Goal: Information Seeking & Learning: Get advice/opinions

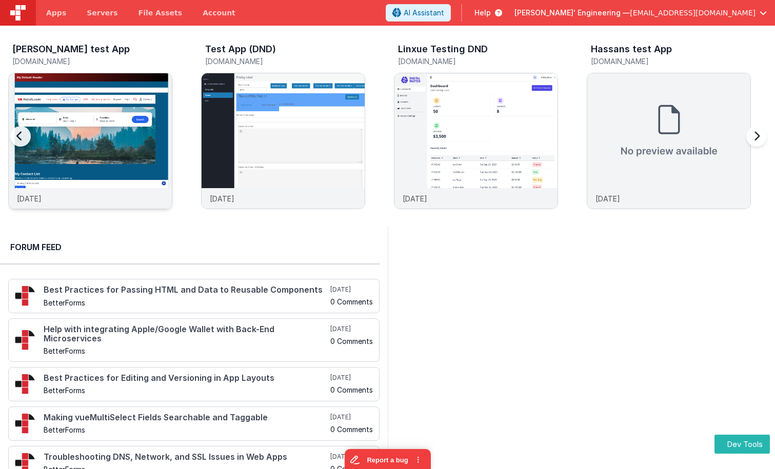
click at [133, 127] on img at bounding box center [90, 154] width 163 height 163
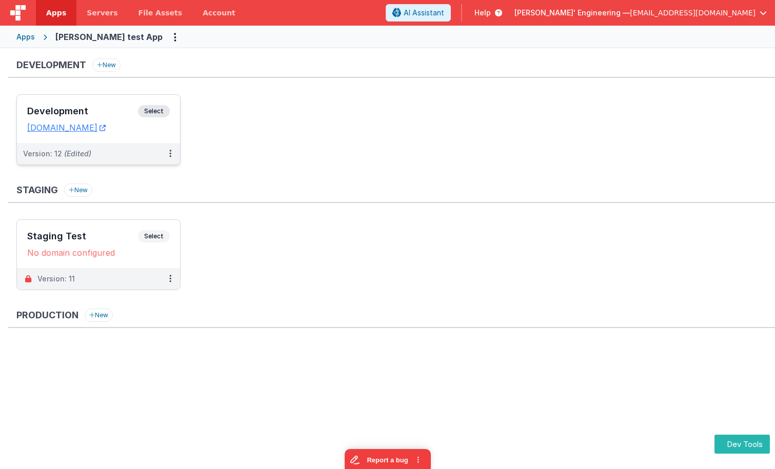
click at [155, 108] on span "Select" at bounding box center [154, 111] width 32 height 12
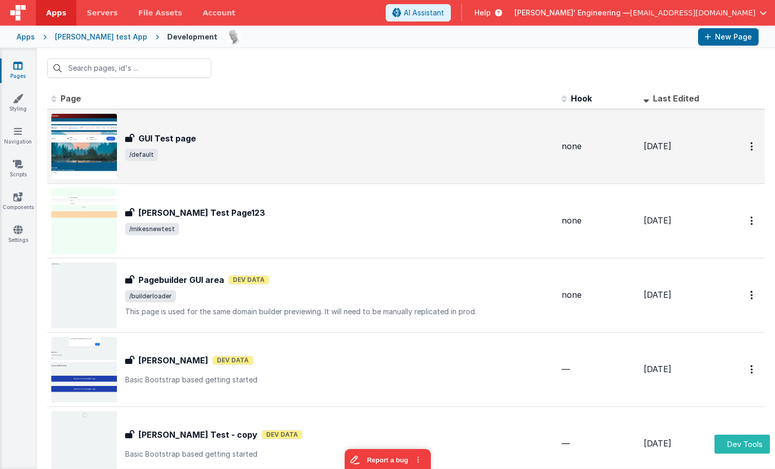
click at [262, 132] on div "GUI Test page" at bounding box center [339, 138] width 428 height 12
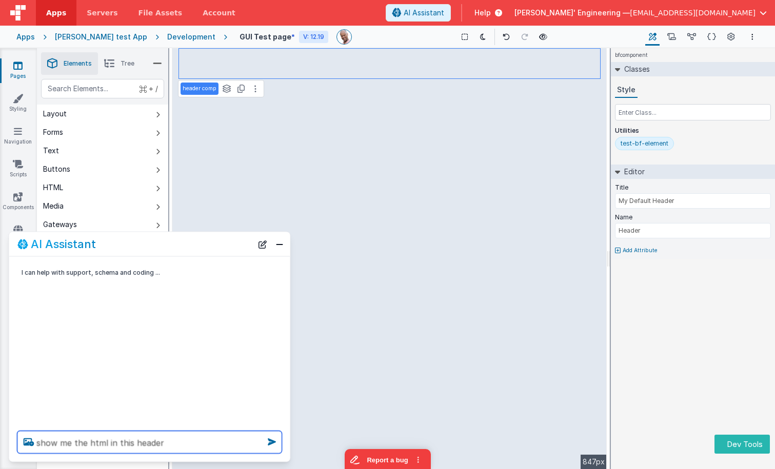
type textarea "show me the html in this header"
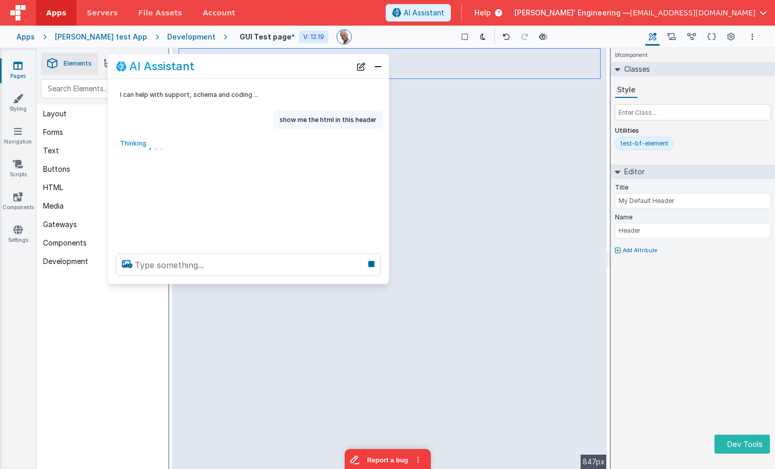
drag, startPoint x: 133, startPoint y: 247, endPoint x: 231, endPoint y: 69, distance: 203.0
click at [231, 69] on div "AI Assistant" at bounding box center [233, 66] width 235 height 12
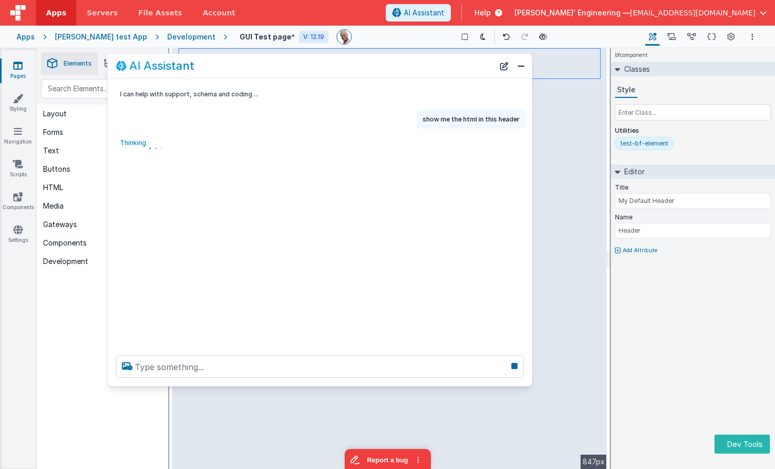
drag, startPoint x: 384, startPoint y: 280, endPoint x: 527, endPoint y: 382, distance: 176.0
click at [527, 382] on div at bounding box center [320, 366] width 424 height 39
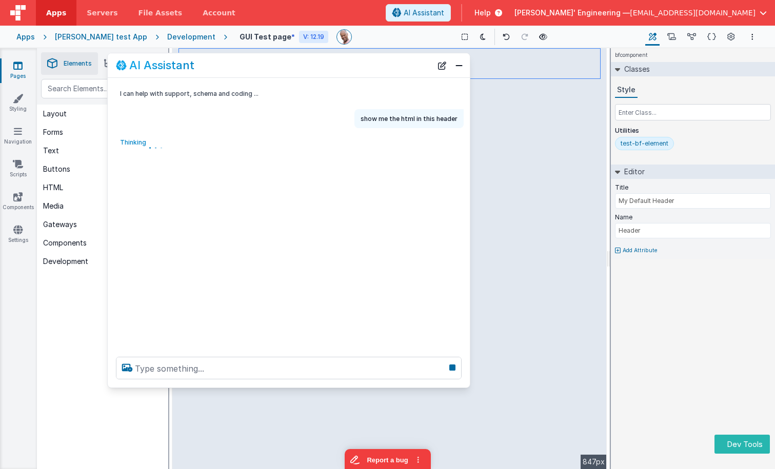
drag, startPoint x: 496, startPoint y: 384, endPoint x: 418, endPoint y: 300, distance: 114.3
click at [458, 378] on div at bounding box center [289, 368] width 362 height 39
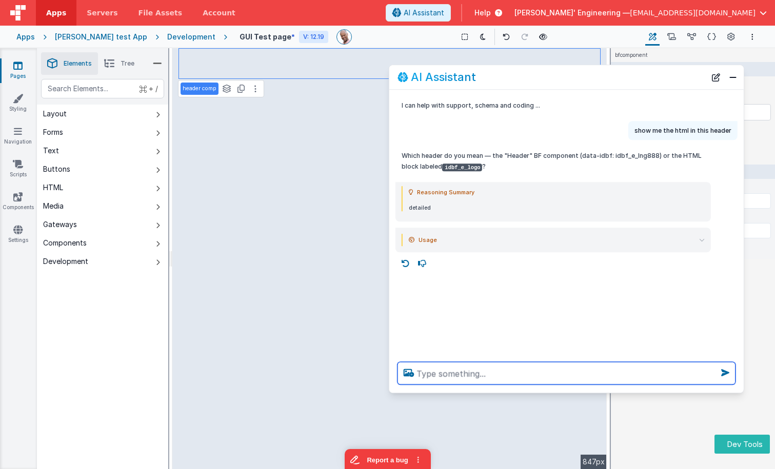
drag, startPoint x: 316, startPoint y: 68, endPoint x: 597, endPoint y: 80, distance: 281.2
click at [597, 80] on div "AI Assistant" at bounding box center [551, 77] width 308 height 12
click at [456, 370] on textarea at bounding box center [566, 373] width 338 height 23
type textarea "the selected one"
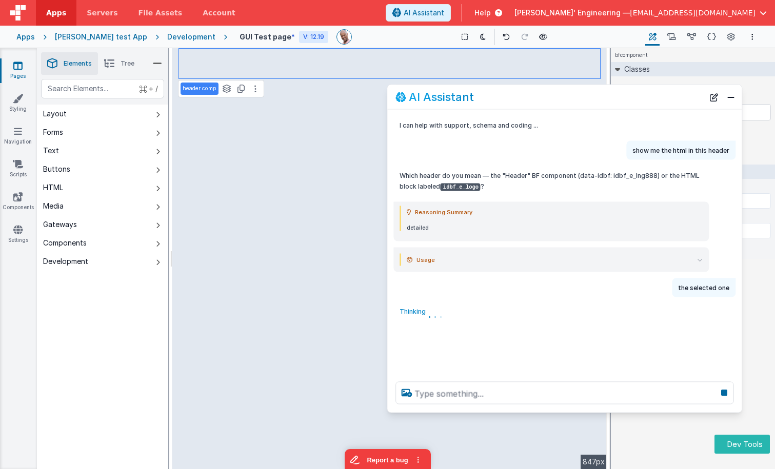
drag, startPoint x: 501, startPoint y: 91, endPoint x: 498, endPoint y: 96, distance: 5.7
click at [498, 96] on div "AI Assistant" at bounding box center [549, 97] width 308 height 12
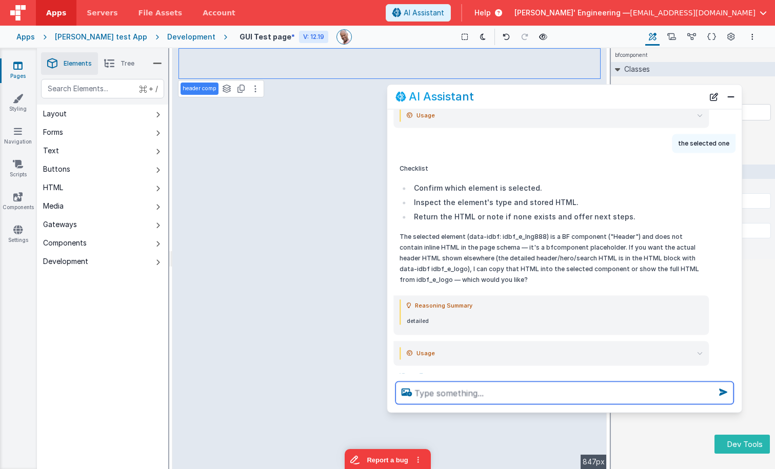
scroll to position [145, 0]
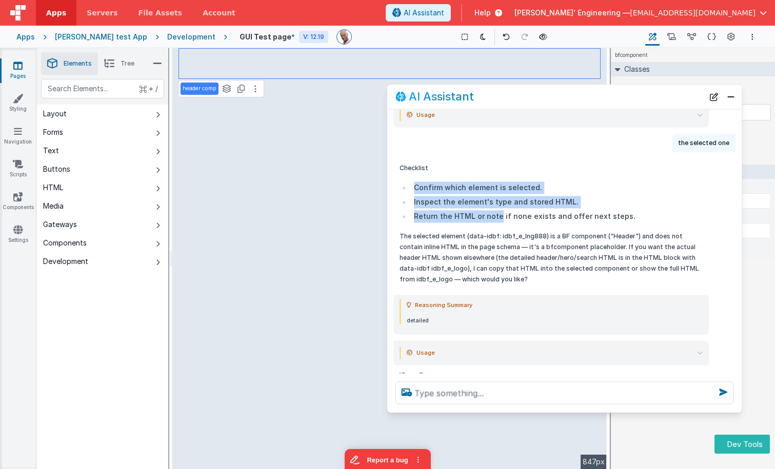
drag, startPoint x: 442, startPoint y: 177, endPoint x: 496, endPoint y: 215, distance: 66.6
click at [496, 215] on div "Checklist Confirm which element is selected. Inspect the element's type and sto…" at bounding box center [550, 224] width 303 height 122
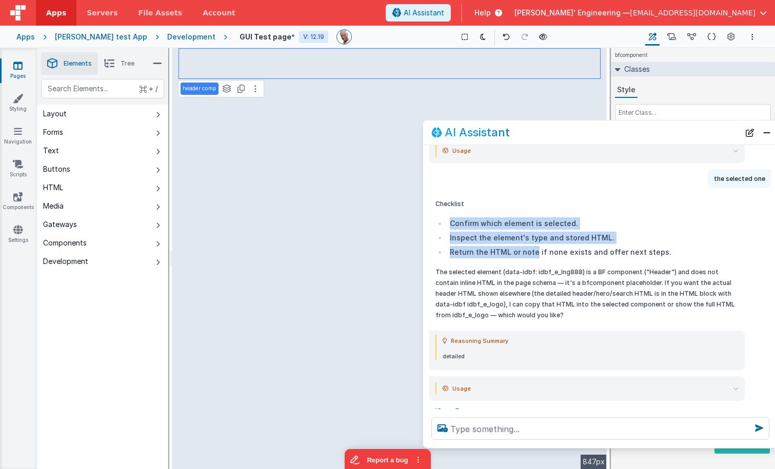
drag, startPoint x: 509, startPoint y: 103, endPoint x: 461, endPoint y: 139, distance: 60.3
click at [544, 138] on div "AI Assistant" at bounding box center [585, 132] width 308 height 12
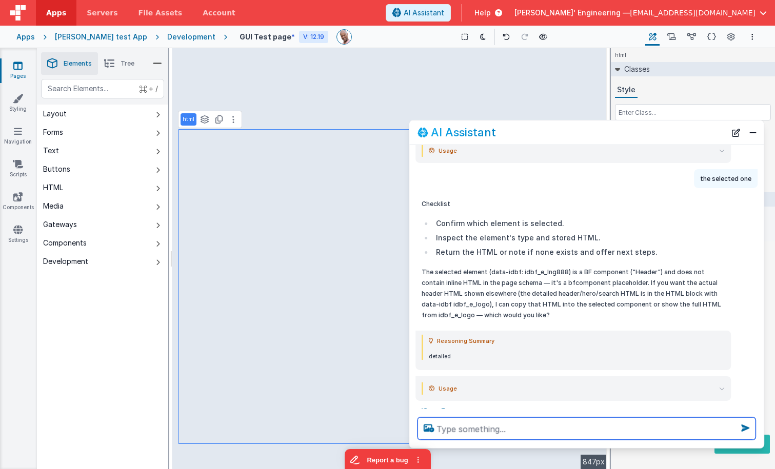
click at [473, 425] on textarea at bounding box center [586, 428] width 338 height 23
type textarea "show me the code around the shop travel dropdown"
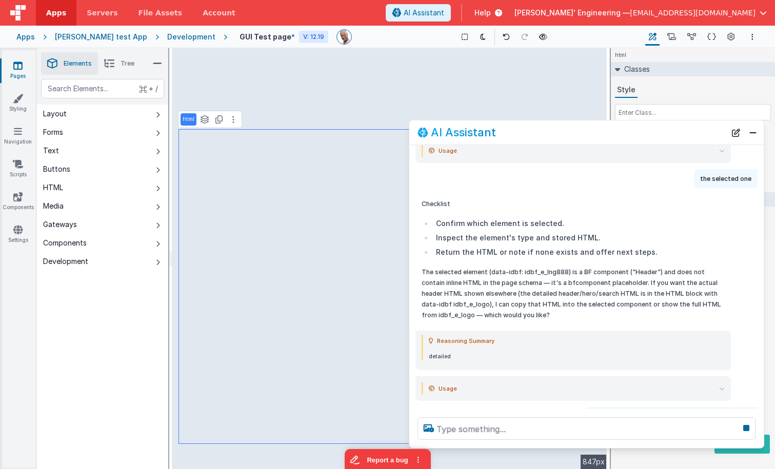
scroll to position [190, 0]
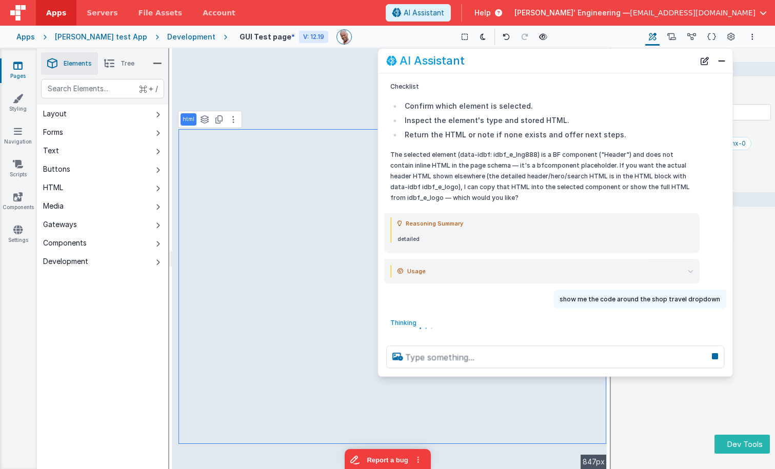
drag, startPoint x: 610, startPoint y: 131, endPoint x: 584, endPoint y: 64, distance: 71.6
click at [580, 61] on div "AI Assistant" at bounding box center [540, 61] width 308 height 12
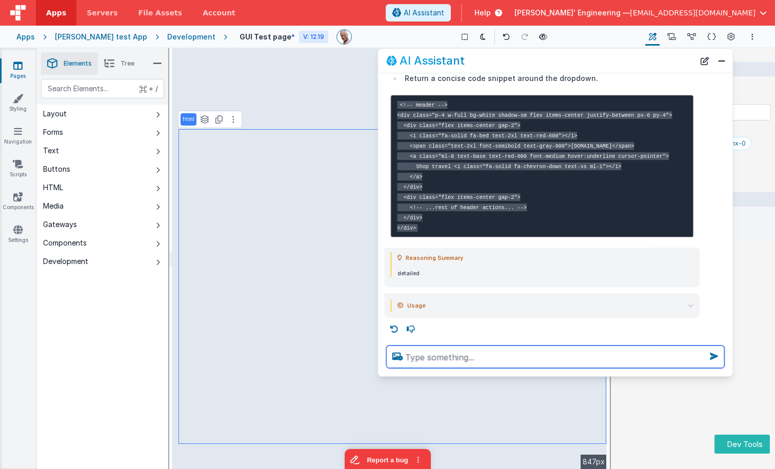
scroll to position [481, 0]
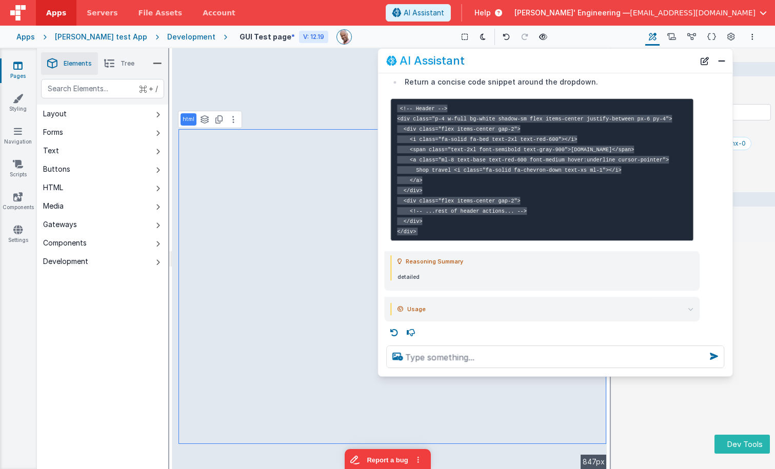
click at [516, 233] on pre "<!-- Header --> <div class="p-4 w-full bg-white shadow-sm flex items-center jus…" at bounding box center [541, 169] width 303 height 142
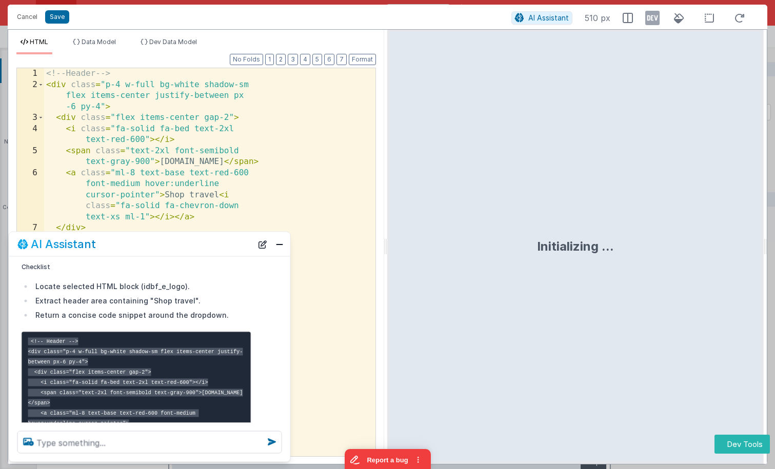
scroll to position [476, 0]
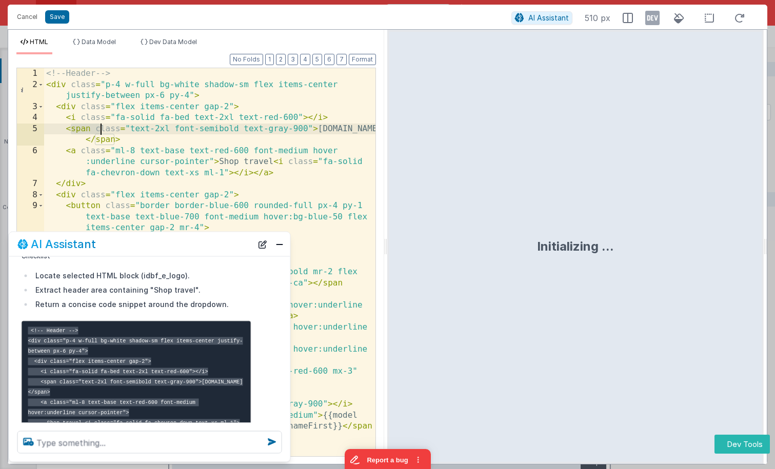
drag, startPoint x: 91, startPoint y: 128, endPoint x: 108, endPoint y: 128, distance: 17.4
click at [102, 130] on div "<!-- Header --> < div class = "p-4 w-full bg-white shadow-sm flex items-center …" at bounding box center [209, 273] width 331 height 410
drag, startPoint x: 167, startPoint y: 125, endPoint x: 195, endPoint y: 125, distance: 28.2
click at [181, 126] on div "<!-- Header --> < div class = "p-4 w-full bg-white shadow-sm flex items-center …" at bounding box center [209, 273] width 331 height 410
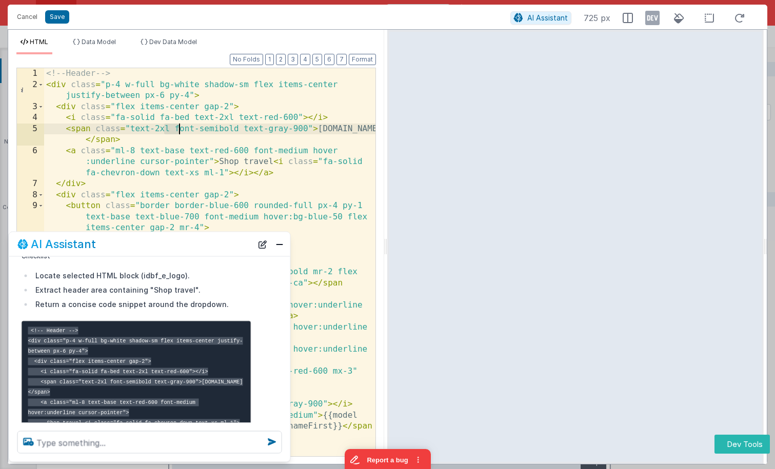
drag, startPoint x: 303, startPoint y: 159, endPoint x: 202, endPoint y: 106, distance: 113.7
click at [303, 159] on div "<!-- Header --> < div class = "p-4 w-full bg-white shadow-sm flex items-center …" at bounding box center [209, 273] width 331 height 410
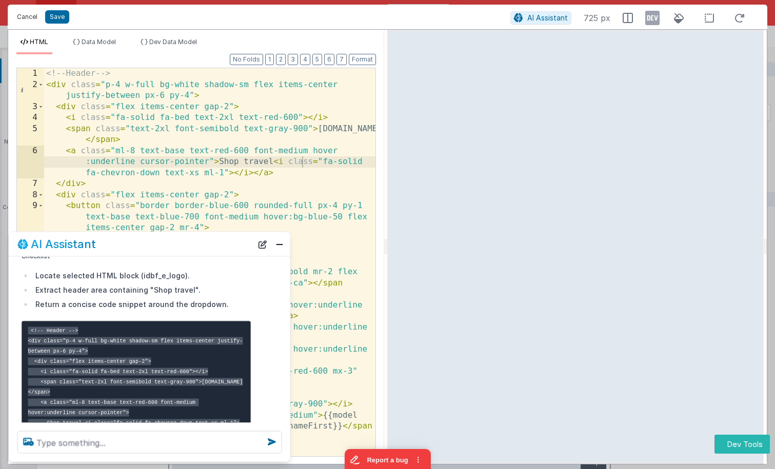
click at [32, 17] on button "Cancel" at bounding box center [27, 17] width 31 height 14
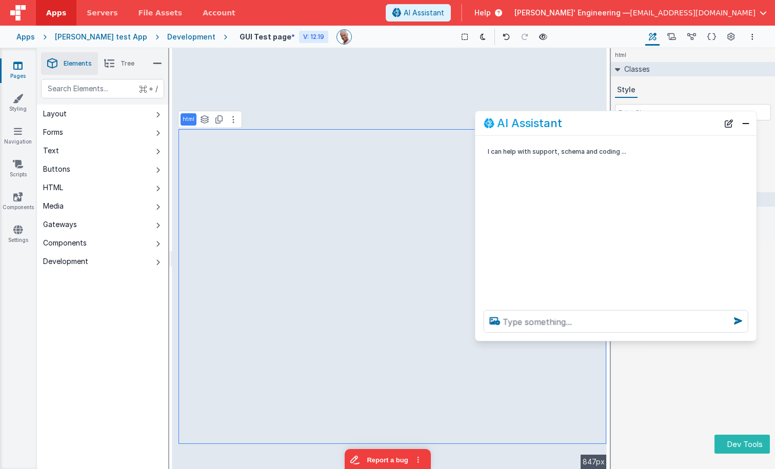
drag, startPoint x: 207, startPoint y: 244, endPoint x: 648, endPoint y: 140, distance: 452.8
click at [650, 124] on div "AI Assistant" at bounding box center [600, 123] width 235 height 12
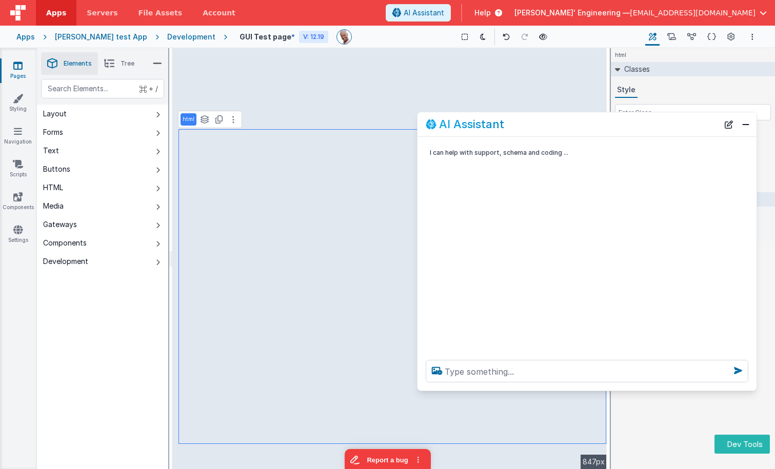
click at [420, 389] on div at bounding box center [586, 371] width 339 height 39
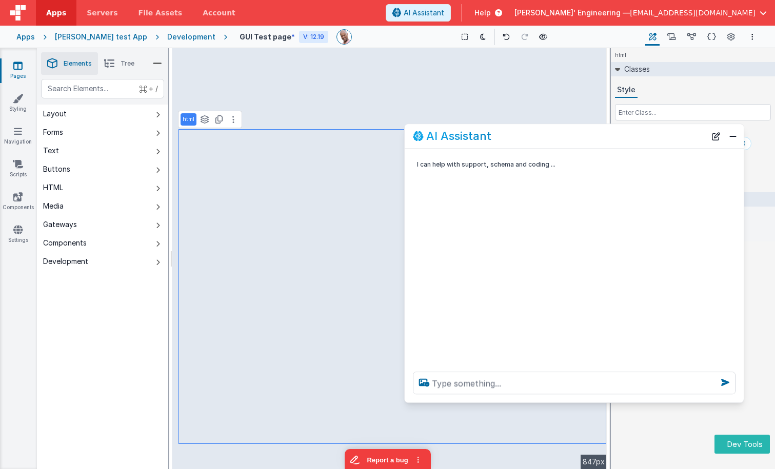
drag, startPoint x: 541, startPoint y: 117, endPoint x: 528, endPoint y: 130, distance: 17.8
click at [528, 130] on div "AI Assistant" at bounding box center [573, 136] width 339 height 24
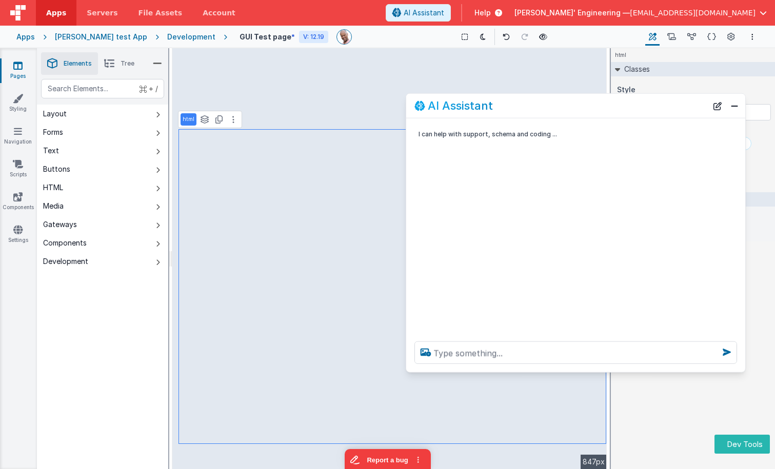
drag, startPoint x: 614, startPoint y: 137, endPoint x: 609, endPoint y: 111, distance: 26.6
click at [615, 107] on div "AI Assistant" at bounding box center [560, 105] width 293 height 12
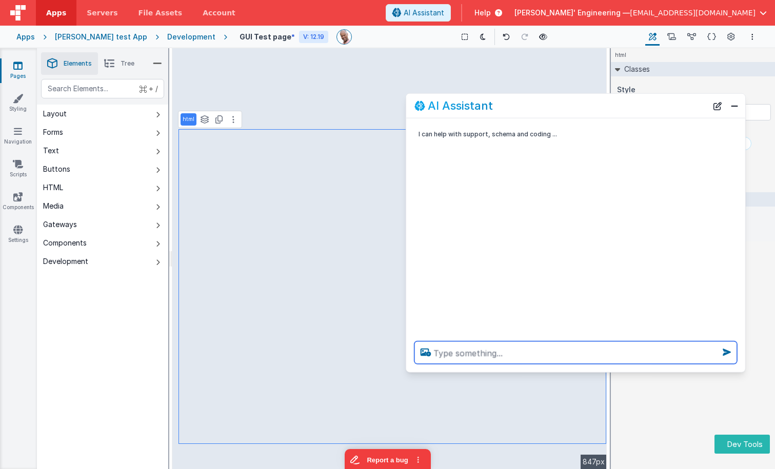
click at [523, 349] on textarea at bounding box center [575, 352] width 322 height 23
type textarea "show me some html that I could use as a head saying "Vacation Planer""
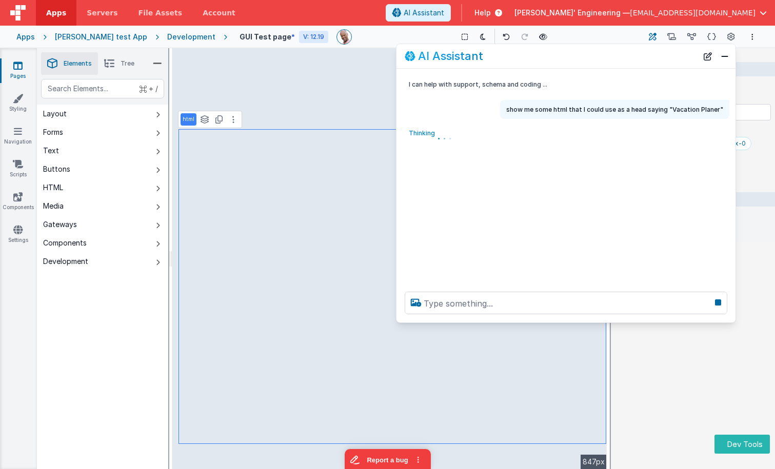
drag, startPoint x: 546, startPoint y: 104, endPoint x: 536, endPoint y: 54, distance: 50.8
click at [536, 54] on div "AI Assistant" at bounding box center [550, 56] width 293 height 12
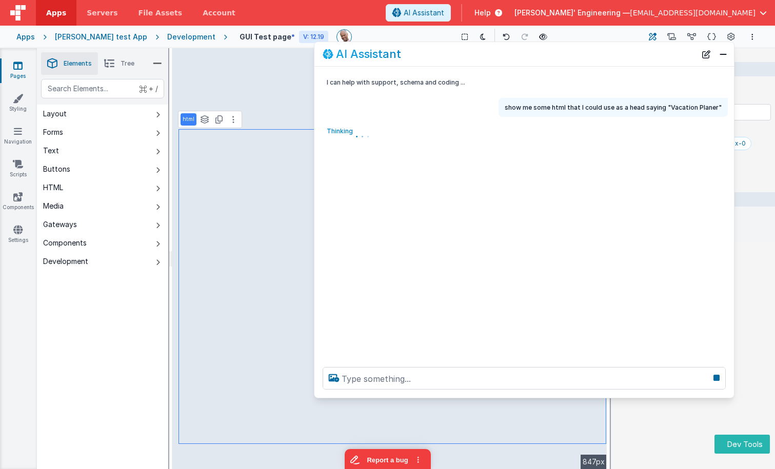
drag, startPoint x: 399, startPoint y: 320, endPoint x: 320, endPoint y: 396, distance: 109.5
click at [320, 397] on div at bounding box center [523, 378] width 419 height 39
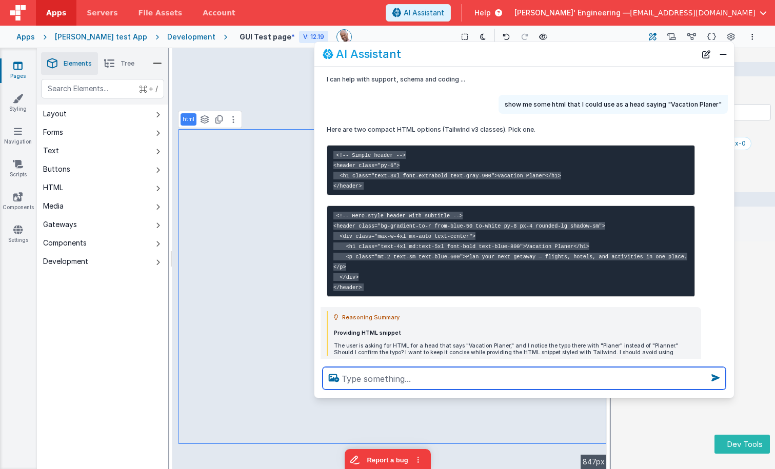
scroll to position [5, 0]
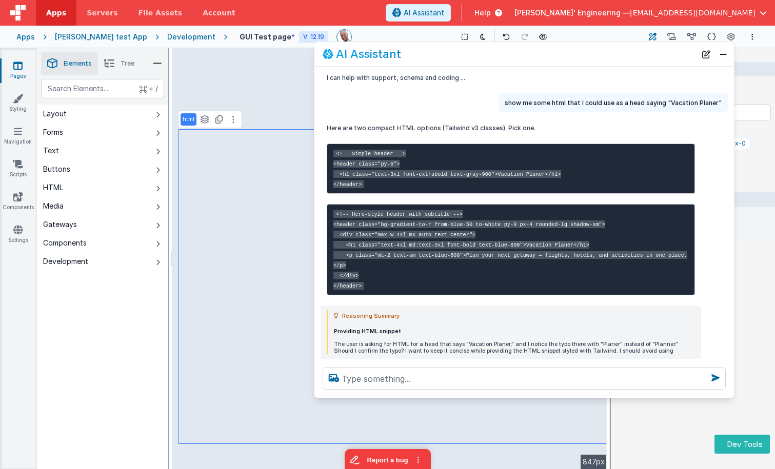
click at [342, 128] on p "Here are two compact HTML options (Tailwind v3 classes). Pick one." at bounding box center [511, 128] width 368 height 11
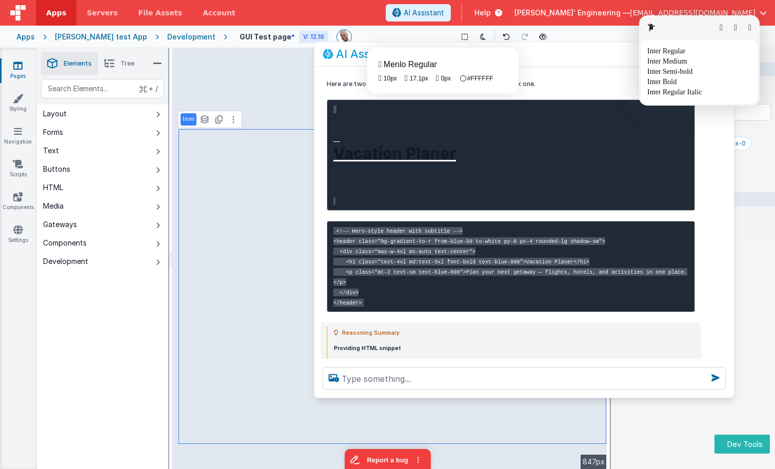
scroll to position [0, 0]
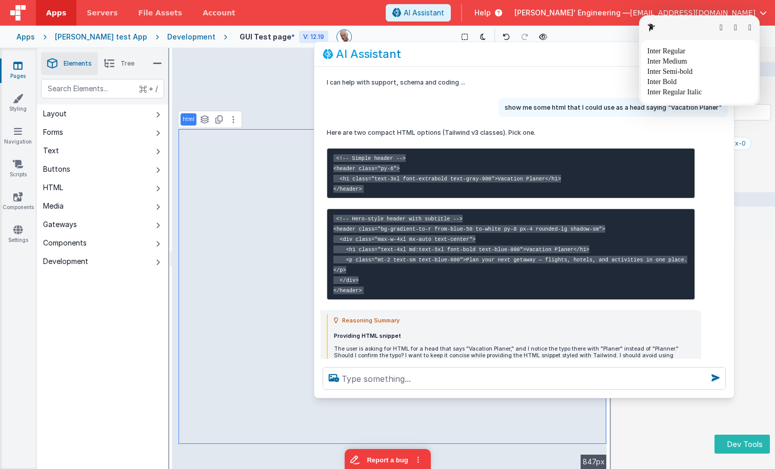
click at [748, 25] on button "button" at bounding box center [749, 28] width 3 height 8
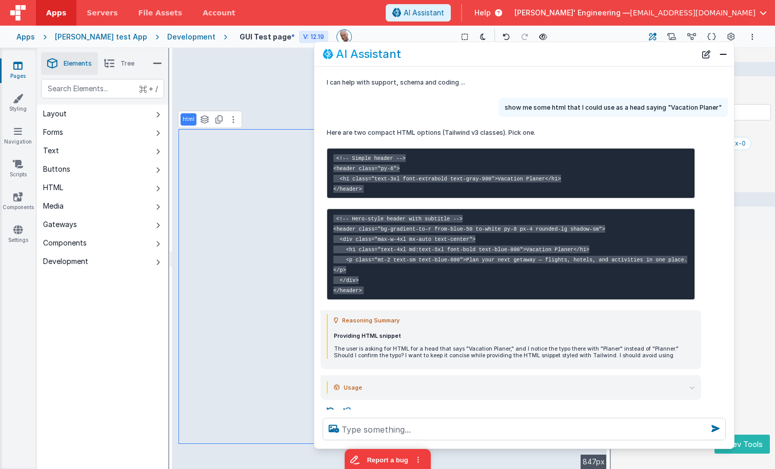
drag, startPoint x: 511, startPoint y: 397, endPoint x: 508, endPoint y: 425, distance: 28.3
click at [507, 448] on div at bounding box center [523, 429] width 419 height 39
click at [516, 347] on p "The user is asking for HTML for a head that says "Vacation Planer," and I notic…" at bounding box center [514, 351] width 361 height 13
drag, startPoint x: 325, startPoint y: 132, endPoint x: 539, endPoint y: 132, distance: 213.2
click at [539, 132] on div "Here are two compact HTML options (Tailwind v3 classes). Pick one. <!-- Simple …" at bounding box center [510, 213] width 380 height 181
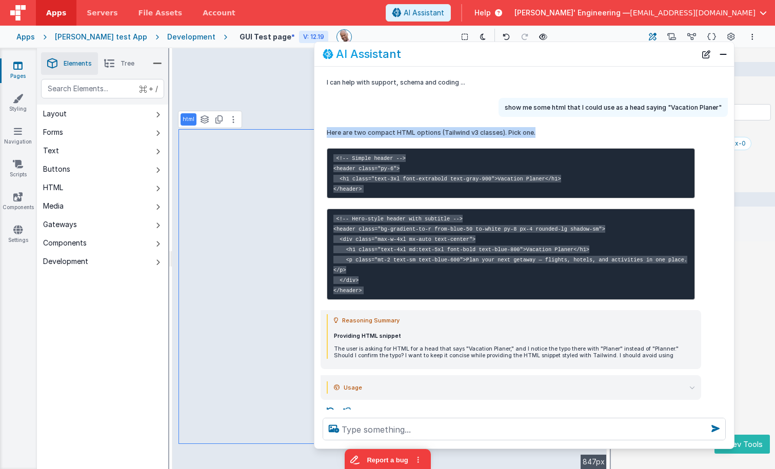
click at [539, 132] on p "Here are two compact HTML options (Tailwind v3 classes). Pick one." at bounding box center [511, 132] width 368 height 11
drag, startPoint x: 539, startPoint y: 132, endPoint x: 344, endPoint y: 125, distance: 194.4
click at [344, 125] on div "Here are two compact HTML options (Tailwind v3 classes). Pick one. <!-- Simple …" at bounding box center [510, 213] width 380 height 181
click at [445, 314] on div "Reasoning Summary Providing HTML snippet The user is asking for HTML for a head…" at bounding box center [510, 339] width 380 height 59
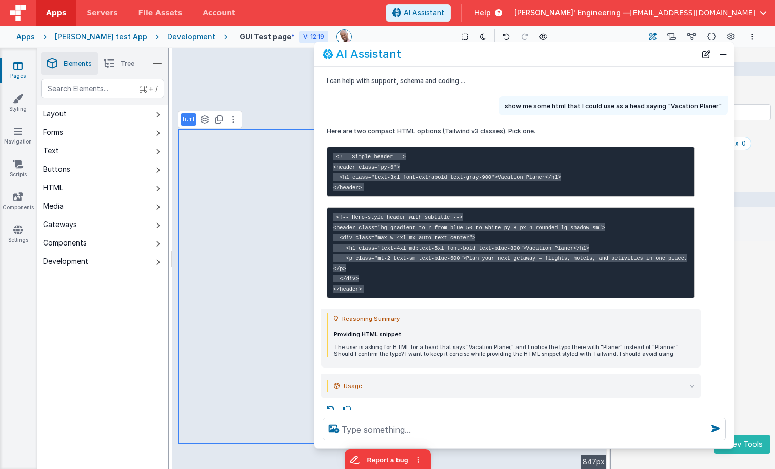
click at [667, 314] on div "Reasoning Summary" at bounding box center [514, 319] width 361 height 12
click at [696, 384] on div "Usage input_tokens 17,365 input_tokens_details.cached_tokens 3,968 output_token…" at bounding box center [510, 386] width 380 height 25
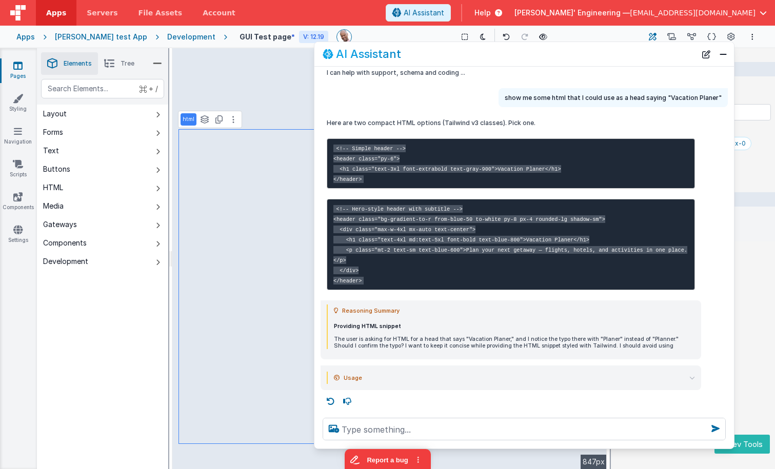
click at [692, 379] on icon at bounding box center [692, 378] width 6 height 6
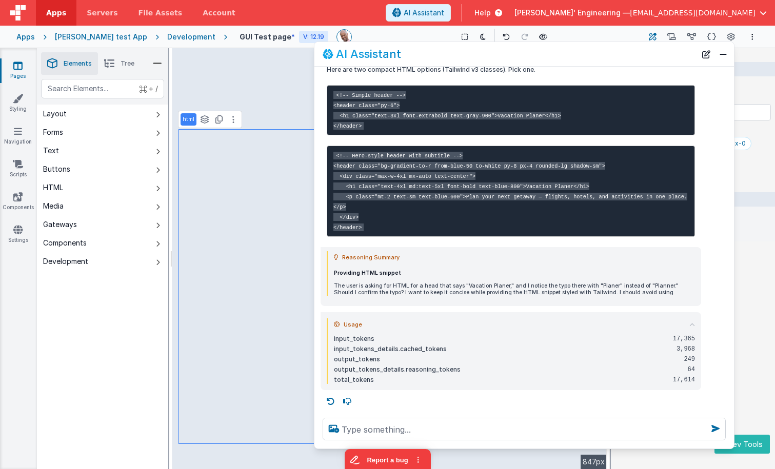
drag, startPoint x: 691, startPoint y: 323, endPoint x: 667, endPoint y: 333, distance: 25.8
click at [690, 323] on icon at bounding box center [692, 325] width 6 height 6
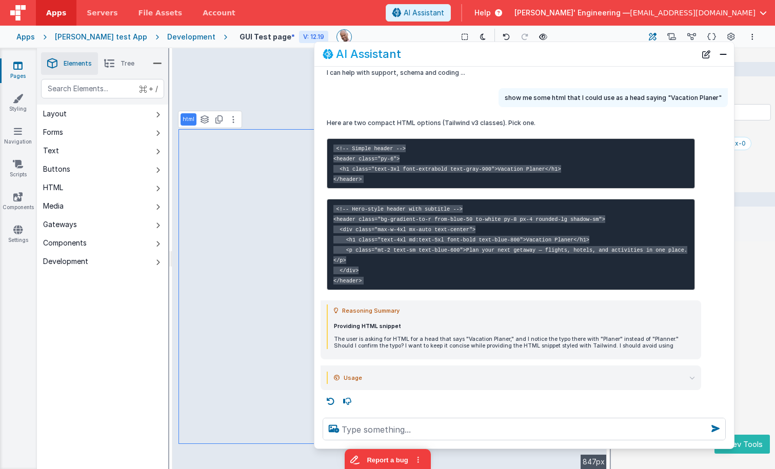
click at [377, 208] on code "<!-- Hero-style header with subtitle --> <header class="bg-gradient-to-r from-b…" at bounding box center [510, 244] width 354 height 79
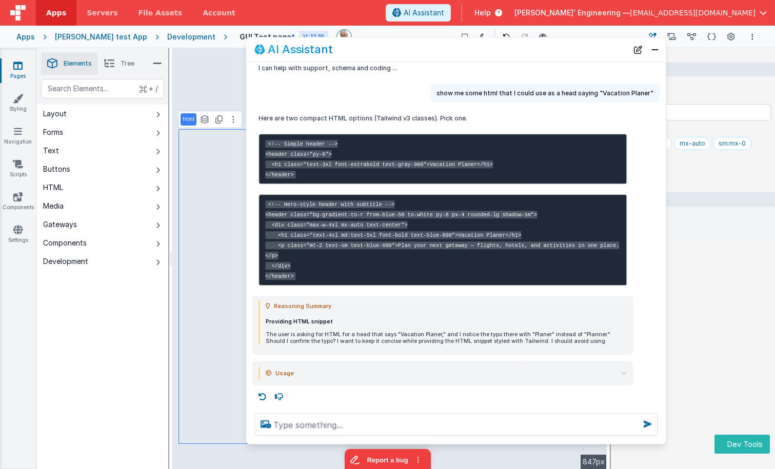
drag, startPoint x: 621, startPoint y: 60, endPoint x: 553, endPoint y: 56, distance: 68.3
click at [553, 56] on div "AI Assistant" at bounding box center [455, 49] width 419 height 24
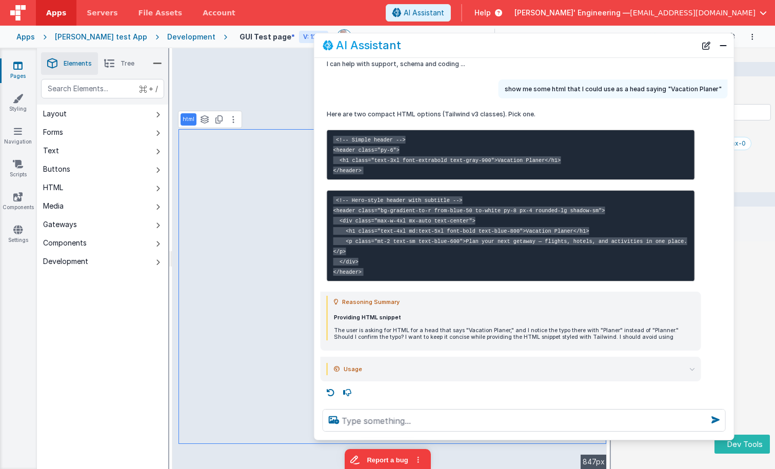
drag, startPoint x: 421, startPoint y: 55, endPoint x: 490, endPoint y: 51, distance: 68.3
click at [490, 51] on div "AI Assistant" at bounding box center [508, 45] width 373 height 12
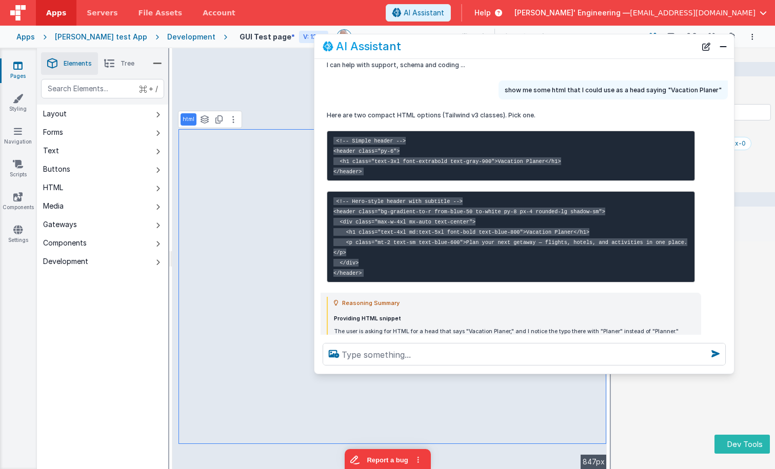
drag, startPoint x: 376, startPoint y: 436, endPoint x: 388, endPoint y: 358, distance: 78.9
click at [384, 370] on div at bounding box center [523, 354] width 419 height 39
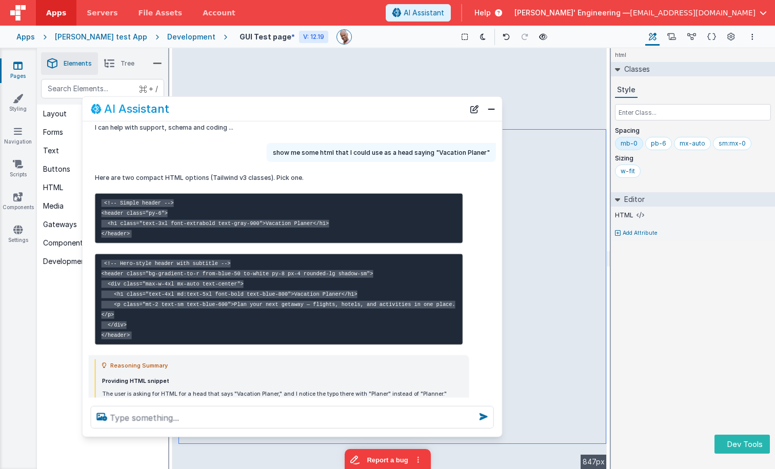
drag, startPoint x: 465, startPoint y: 60, endPoint x: 228, endPoint y: 123, distance: 245.8
click at [228, 115] on div "AI Assistant" at bounding box center [277, 109] width 373 height 12
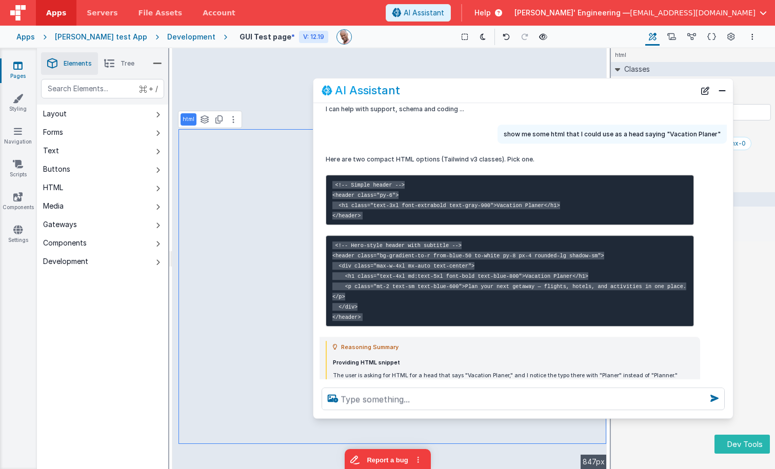
drag, startPoint x: 164, startPoint y: 124, endPoint x: 402, endPoint y: 91, distance: 240.5
click at [402, 91] on div "AI Assistant" at bounding box center [507, 91] width 373 height 12
click at [719, 175] on div "Here are two compact HTML options (Tailwind v3 classes). Pick one. <!-- Simple …" at bounding box center [522, 240] width 419 height 181
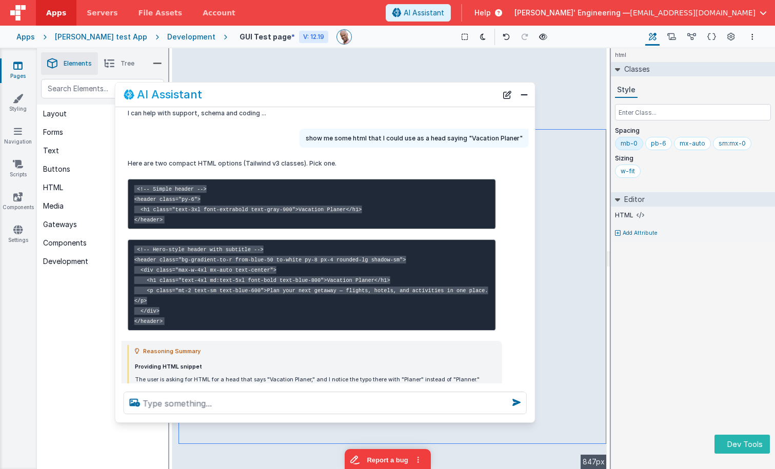
drag, startPoint x: 573, startPoint y: 82, endPoint x: 375, endPoint y: 86, distance: 197.9
click at [375, 86] on div "AI Assistant" at bounding box center [324, 95] width 419 height 24
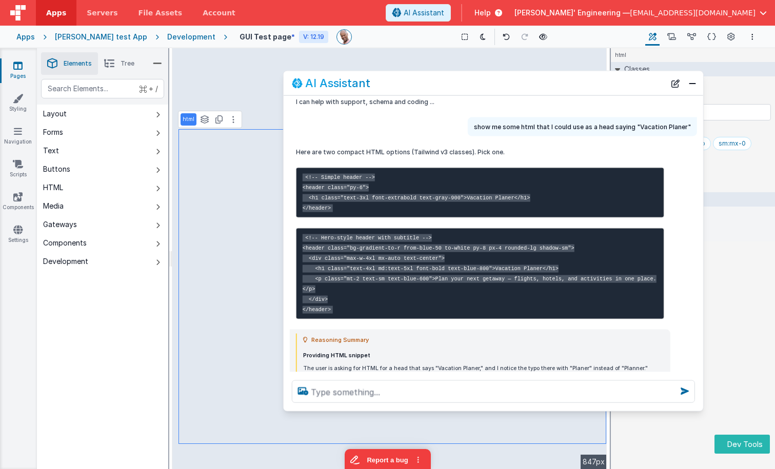
drag, startPoint x: 374, startPoint y: 92, endPoint x: 542, endPoint y: 81, distance: 168.0
click at [542, 81] on div "AI Assistant" at bounding box center [478, 83] width 373 height 12
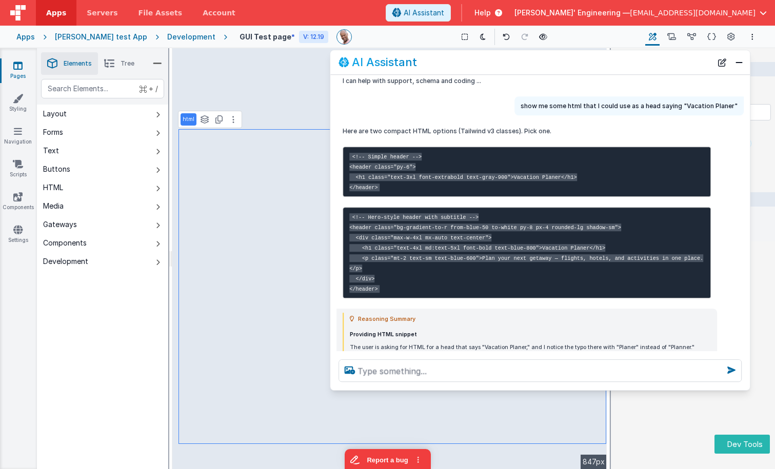
drag, startPoint x: 538, startPoint y: 83, endPoint x: 593, endPoint y: 89, distance: 54.7
click at [585, 62] on div "AI Assistant" at bounding box center [524, 62] width 373 height 12
click at [576, 65] on div "AI Assistant" at bounding box center [524, 62] width 373 height 12
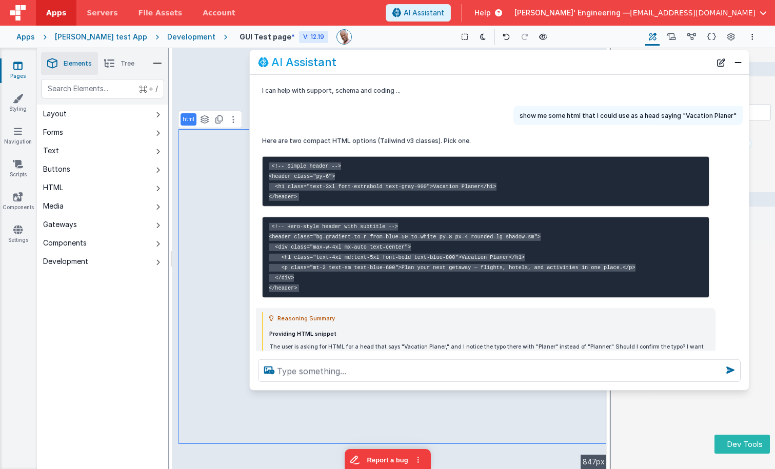
click at [252, 157] on div "Here are two compact HTML options (Tailwind v3 classes). Pick one. <!-- Simple …" at bounding box center [499, 216] width 499 height 171
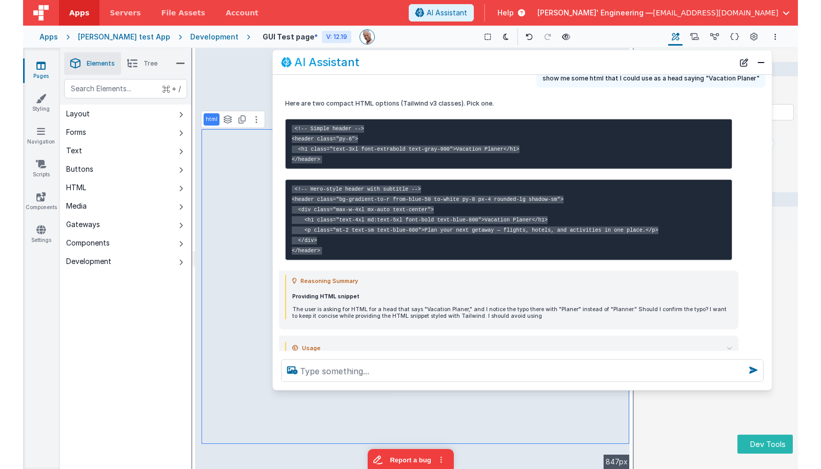
scroll to position [66, 0]
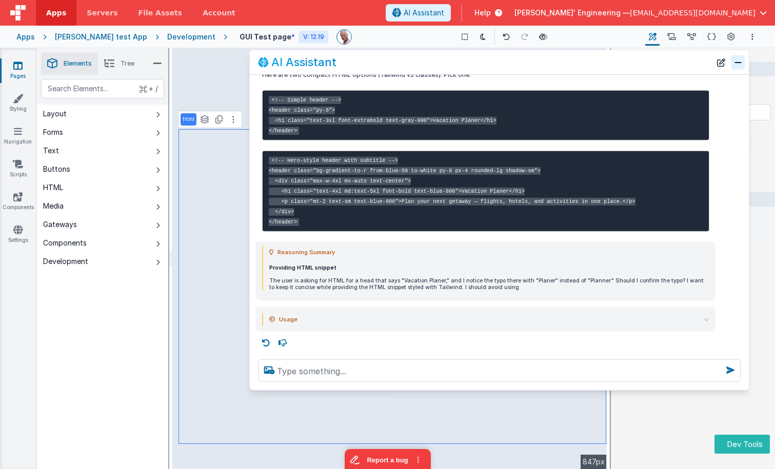
click at [738, 63] on button "Close" at bounding box center [737, 62] width 13 height 14
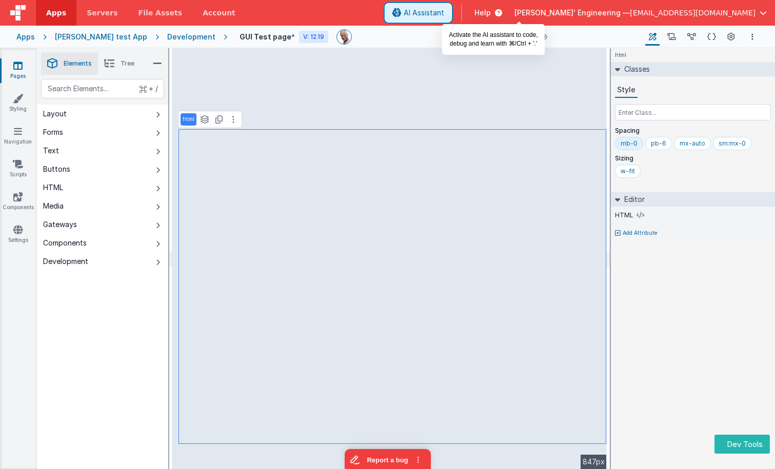
click at [444, 10] on span "AI Assistant" at bounding box center [423, 13] width 40 height 10
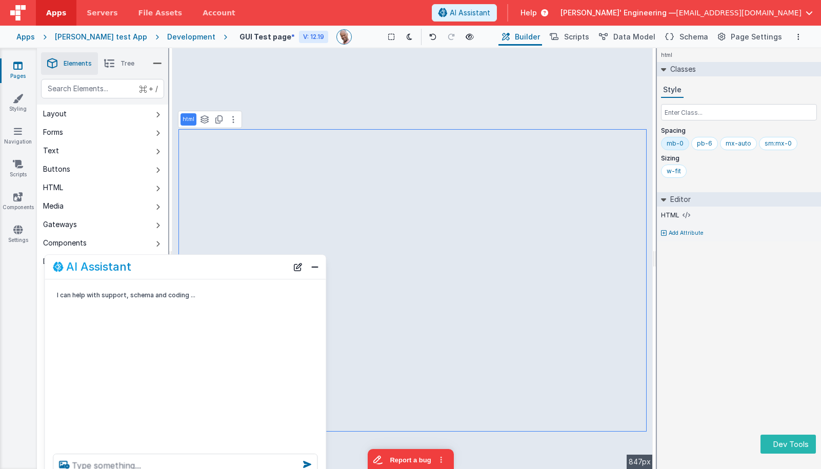
drag, startPoint x: 144, startPoint y: 248, endPoint x: 178, endPoint y: 271, distance: 41.8
click at [178, 271] on div "AI Assistant" at bounding box center [170, 267] width 235 height 12
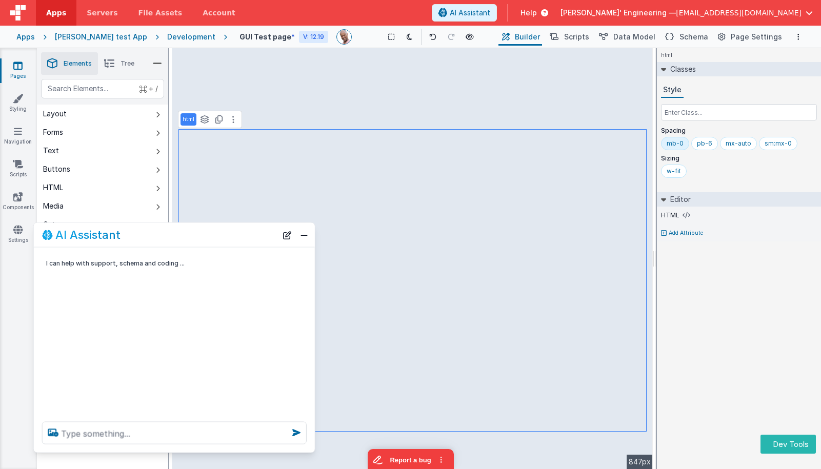
drag, startPoint x: 149, startPoint y: 222, endPoint x: 137, endPoint y: 241, distance: 22.6
click at [137, 241] on div "AI Assistant" at bounding box center [159, 235] width 235 height 12
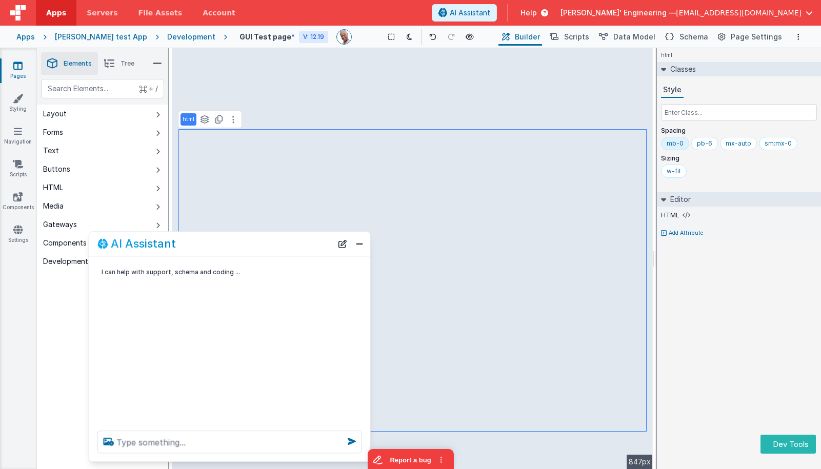
drag, startPoint x: 201, startPoint y: 236, endPoint x: 258, endPoint y: 244, distance: 56.9
click at [258, 244] on div "AI Assistant" at bounding box center [214, 244] width 235 height 12
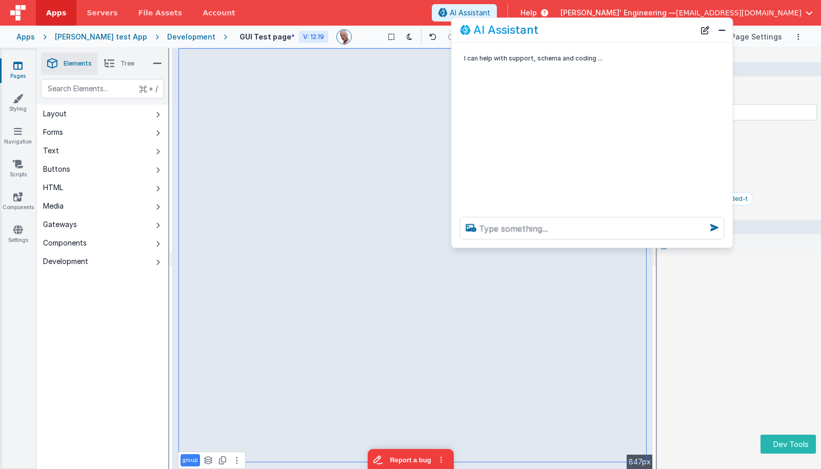
drag, startPoint x: 211, startPoint y: 250, endPoint x: 573, endPoint y: 36, distance: 420.7
click at [573, 36] on div "AI Assistant" at bounding box center [577, 30] width 235 height 12
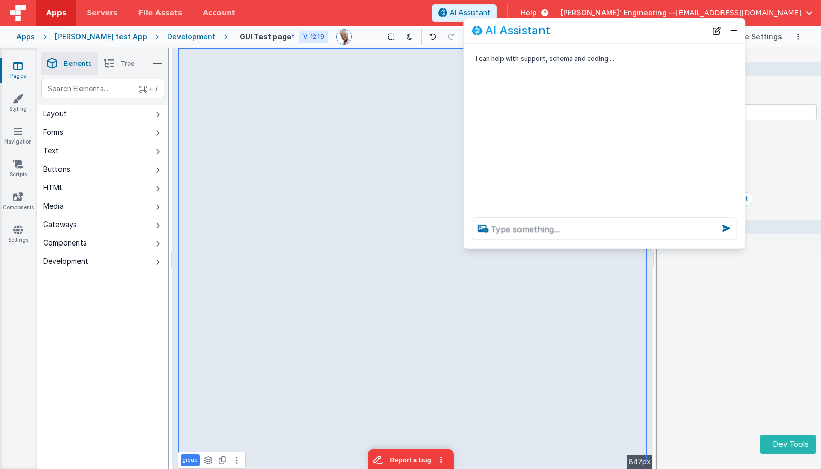
drag, startPoint x: 575, startPoint y: 30, endPoint x: 587, endPoint y: 30, distance: 12.3
click at [587, 30] on div "AI Assistant" at bounding box center [589, 31] width 235 height 12
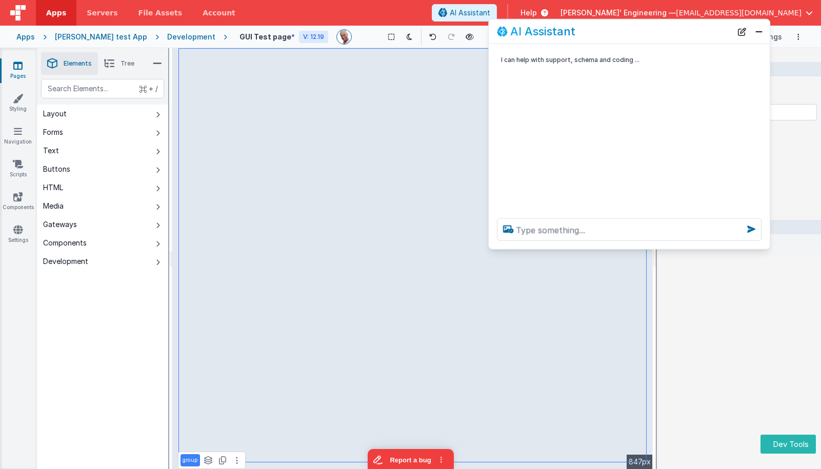
drag, startPoint x: 587, startPoint y: 30, endPoint x: 613, endPoint y: 31, distance: 25.1
click at [613, 31] on div "AI Assistant" at bounding box center [614, 31] width 235 height 12
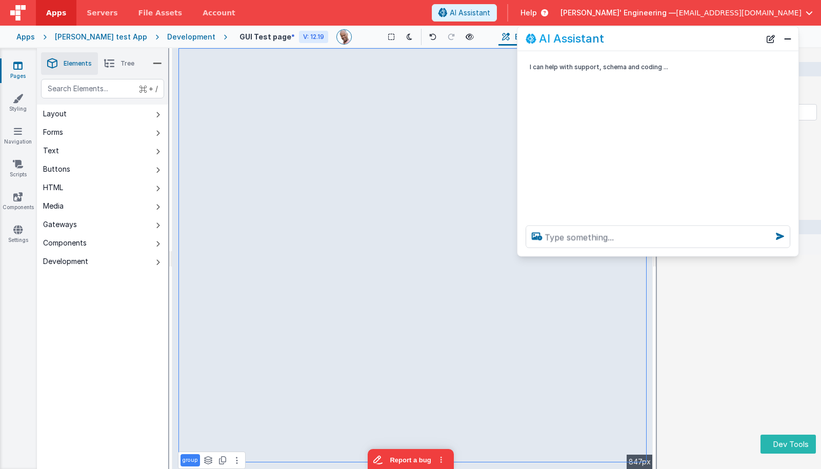
drag, startPoint x: 613, startPoint y: 31, endPoint x: 639, endPoint y: 38, distance: 27.6
click at [641, 38] on div "AI Assistant" at bounding box center [642, 38] width 235 height 12
drag, startPoint x: 189, startPoint y: 44, endPoint x: 184, endPoint y: 42, distance: 5.5
click at [188, 44] on div "Apps Charles GUI test App Development GUI Test page * V: 12.19 Show Group Outli…" at bounding box center [410, 37] width 821 height 23
click at [181, 40] on div "Development" at bounding box center [191, 37] width 48 height 10
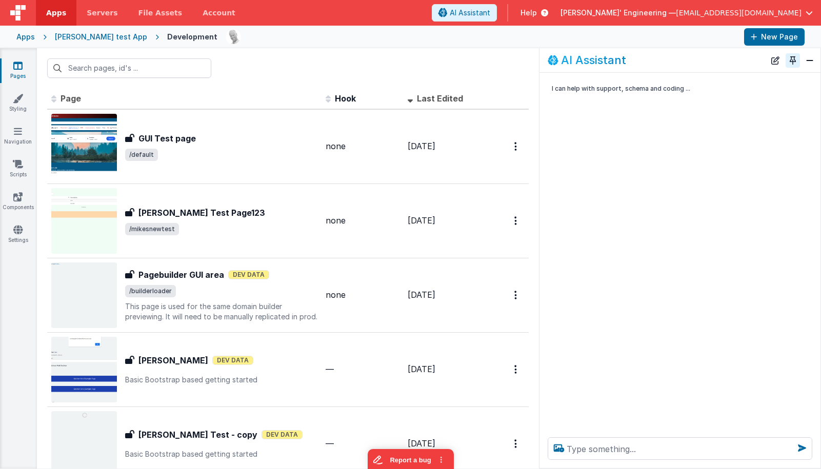
click at [793, 59] on button "Toggle Pin" at bounding box center [792, 60] width 14 height 14
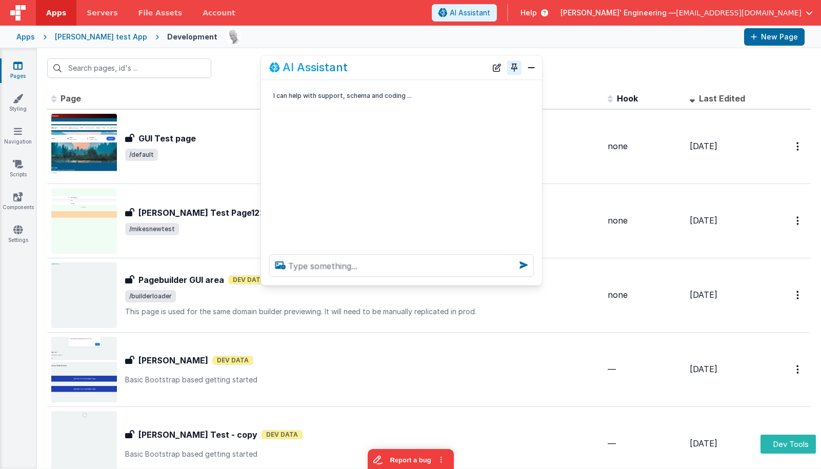
drag, startPoint x: 171, startPoint y: 245, endPoint x: 511, endPoint y: 73, distance: 381.0
click at [423, 69] on div "AI Assistant" at bounding box center [377, 68] width 217 height 12
click at [532, 70] on button "Close" at bounding box center [531, 67] width 13 height 14
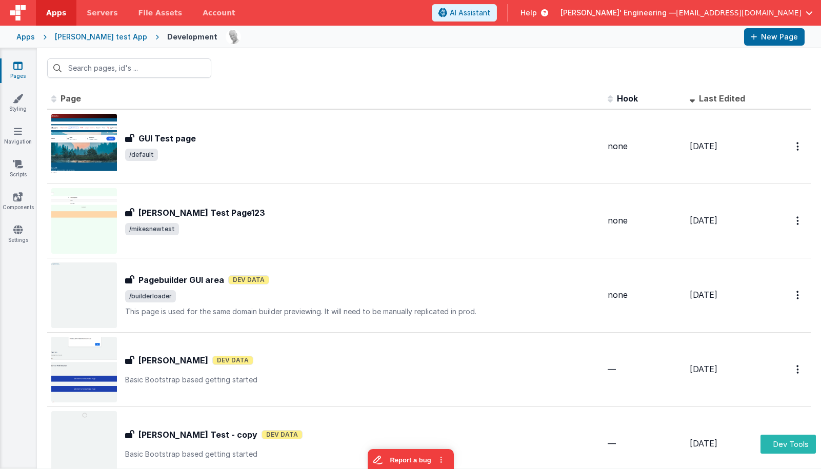
scroll to position [1, 0]
click at [490, 13] on span "AI Assistant" at bounding box center [470, 13] width 40 height 10
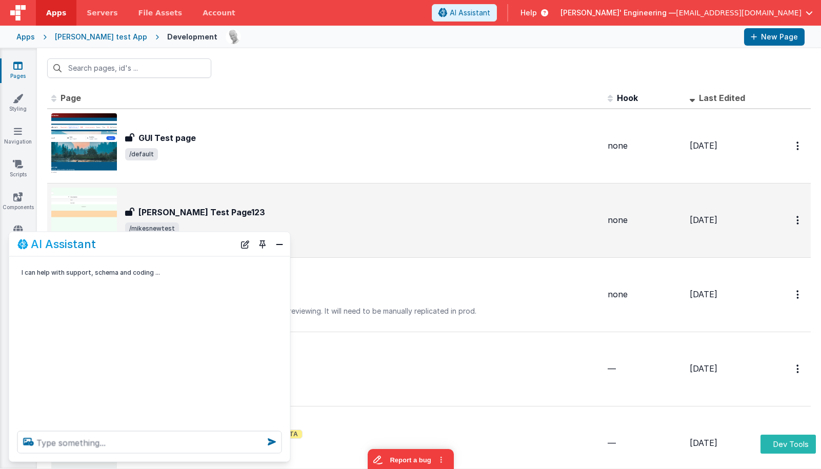
click at [261, 244] on button "Toggle Pin" at bounding box center [262, 244] width 14 height 14
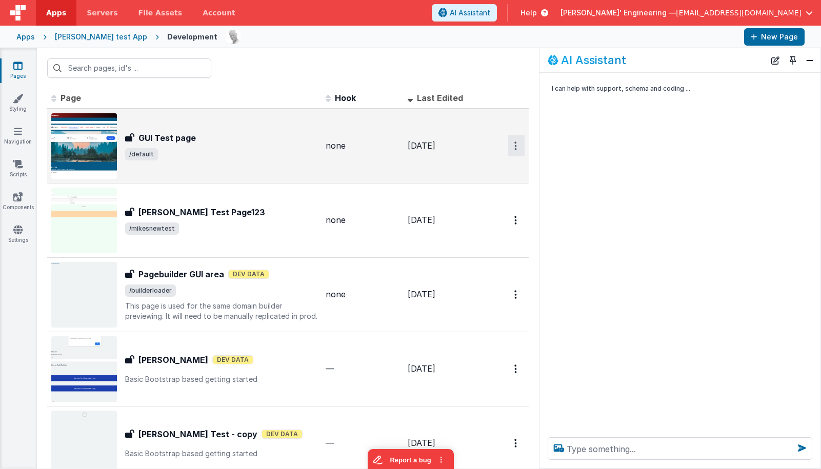
click at [515, 147] on icon "Options" at bounding box center [515, 145] width 3 height 9
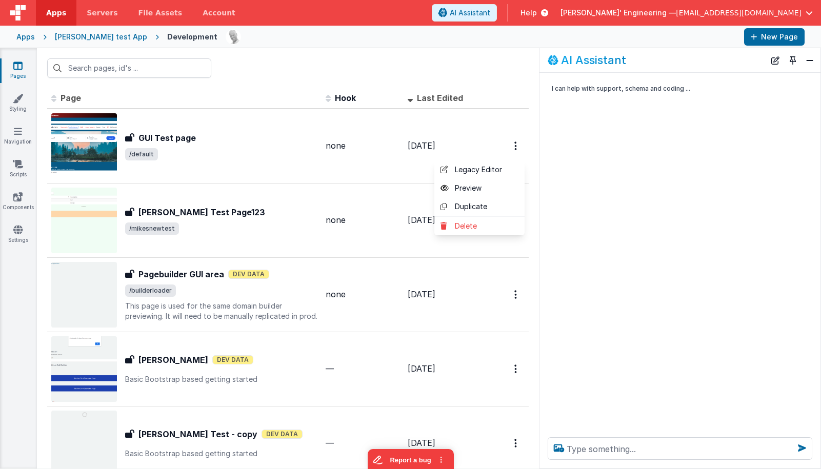
click at [604, 202] on div "I can help with support, schema and coding ..." at bounding box center [679, 251] width 281 height 356
drag, startPoint x: 793, startPoint y: 58, endPoint x: 768, endPoint y: 62, distance: 25.9
click at [793, 58] on button "Toggle Pin" at bounding box center [792, 60] width 14 height 14
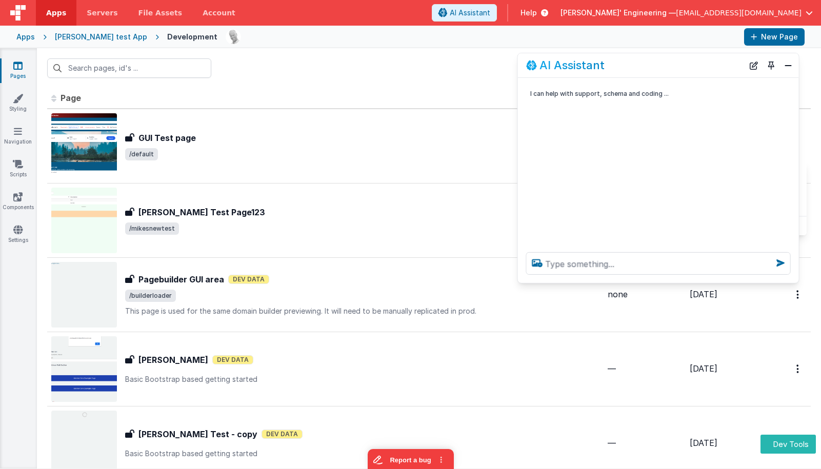
drag, startPoint x: 134, startPoint y: 249, endPoint x: 632, endPoint y: 85, distance: 524.5
click at [632, 72] on div "AI Assistant" at bounding box center [658, 65] width 281 height 24
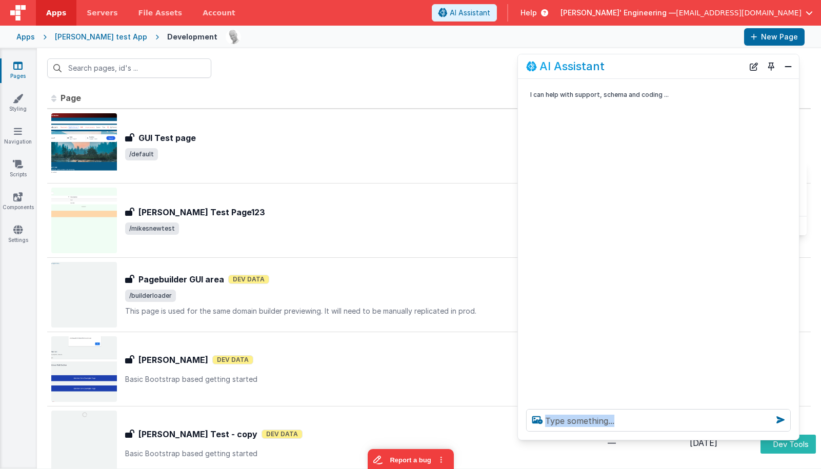
drag, startPoint x: 668, startPoint y: 281, endPoint x: 713, endPoint y: 227, distance: 71.0
click at [656, 437] on div at bounding box center [658, 420] width 281 height 39
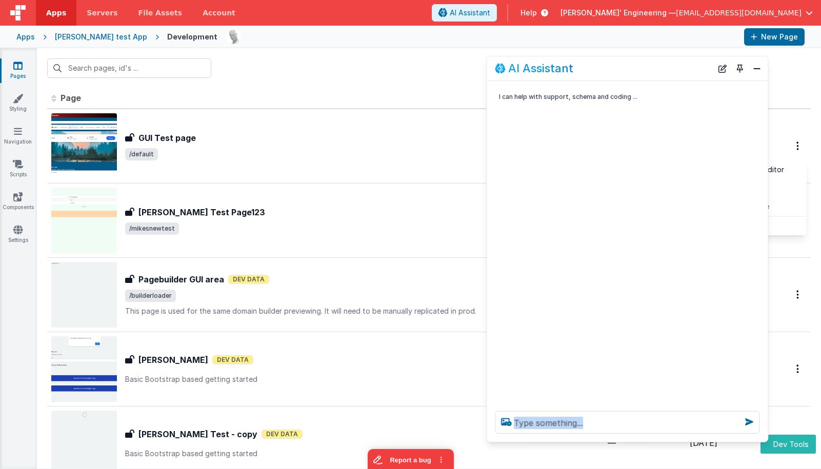
drag, startPoint x: 710, startPoint y: 66, endPoint x: 682, endPoint y: 66, distance: 28.2
click at [682, 66] on div "AI Assistant" at bounding box center [603, 68] width 217 height 12
click at [457, 125] on button at bounding box center [410, 234] width 821 height 469
drag, startPoint x: 669, startPoint y: 62, endPoint x: 674, endPoint y: 64, distance: 5.3
click at [674, 64] on div "AI Assistant" at bounding box center [632, 71] width 281 height 24
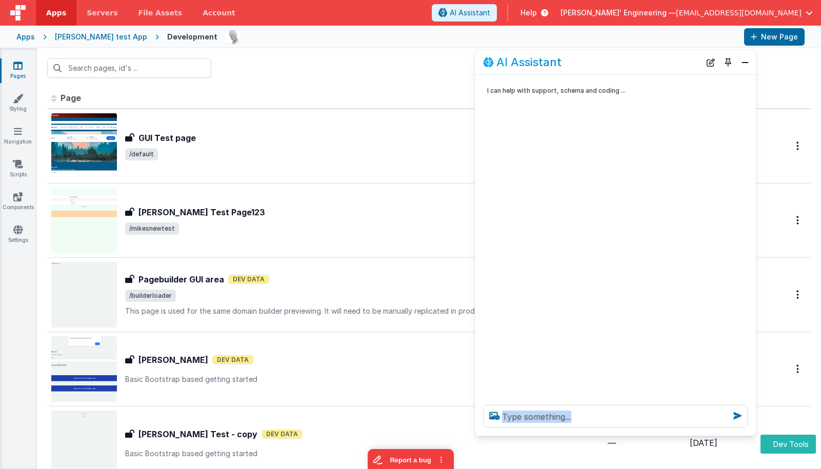
drag, startPoint x: 674, startPoint y: 64, endPoint x: 652, endPoint y: 55, distance: 23.9
click at [657, 55] on div "AI Assistant" at bounding box center [615, 62] width 281 height 24
click at [14, 103] on link "Styling" at bounding box center [17, 103] width 37 height 21
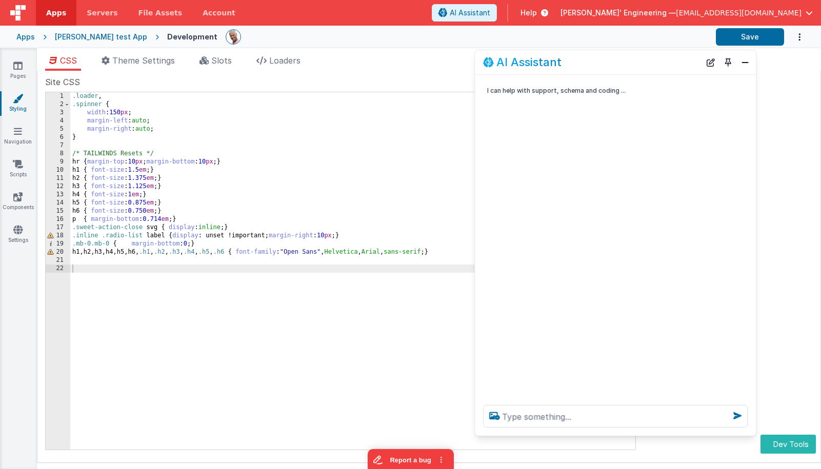
click at [601, 66] on div "AI Assistant" at bounding box center [591, 62] width 217 height 12
drag, startPoint x: 626, startPoint y: 61, endPoint x: 608, endPoint y: 68, distance: 19.3
click at [608, 68] on div "AI Assistant" at bounding box center [591, 62] width 217 height 12
click at [729, 64] on button "Toggle Pin" at bounding box center [728, 62] width 14 height 14
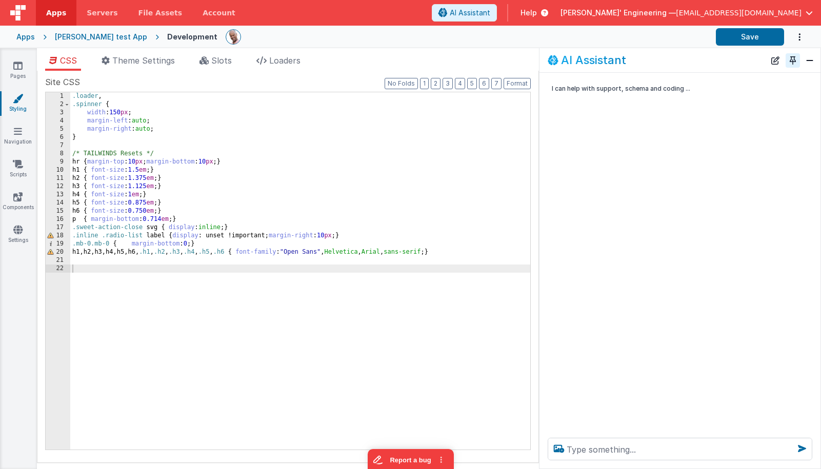
click at [789, 64] on button "Toggle Pin" at bounding box center [792, 60] width 14 height 14
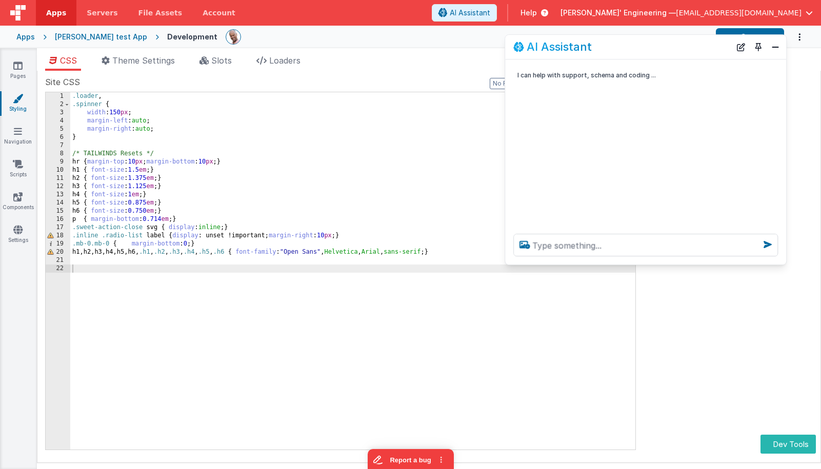
drag, startPoint x: 140, startPoint y: 248, endPoint x: 585, endPoint y: 62, distance: 482.3
click at [636, 51] on div "AI Assistant" at bounding box center [621, 47] width 217 height 12
click at [611, 130] on div "I can help with support, schema and coding ..." at bounding box center [645, 142] width 281 height 166
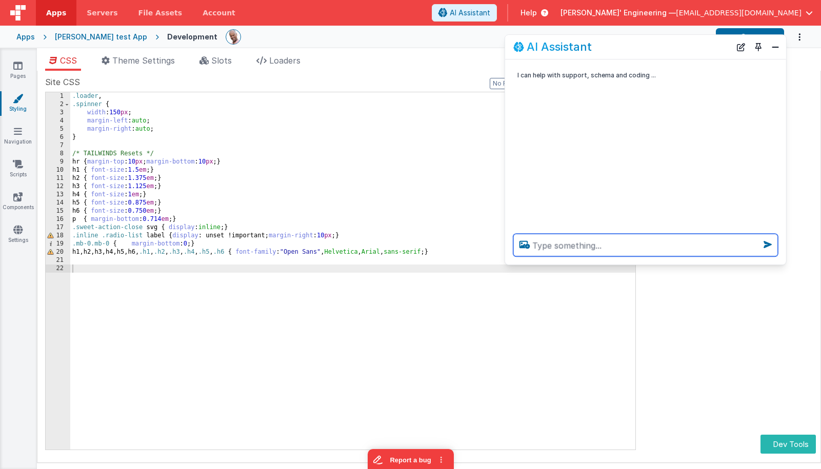
click at [563, 245] on textarea at bounding box center [645, 245] width 264 height 23
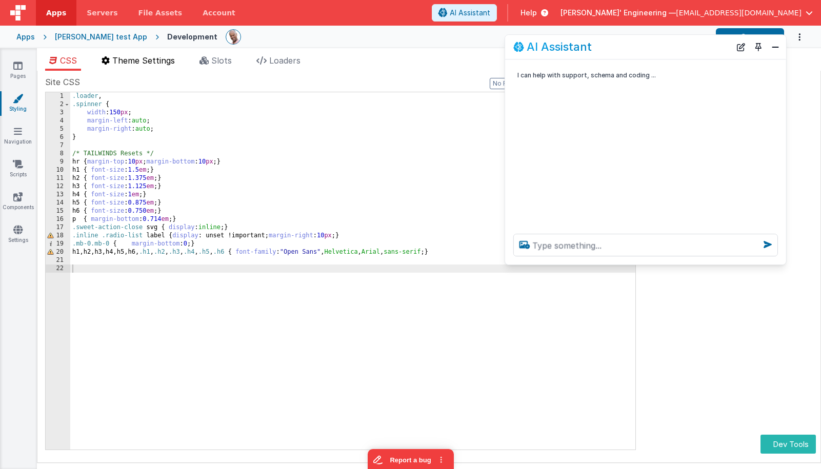
drag, startPoint x: 142, startPoint y: 69, endPoint x: 155, endPoint y: 66, distance: 12.7
click at [142, 69] on li "Theme Settings" at bounding box center [138, 62] width 82 height 16
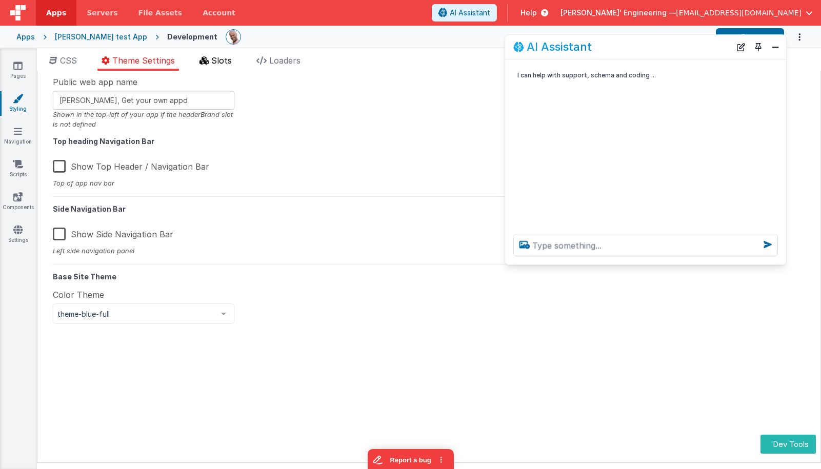
click at [215, 60] on span "Slots" at bounding box center [221, 60] width 21 height 10
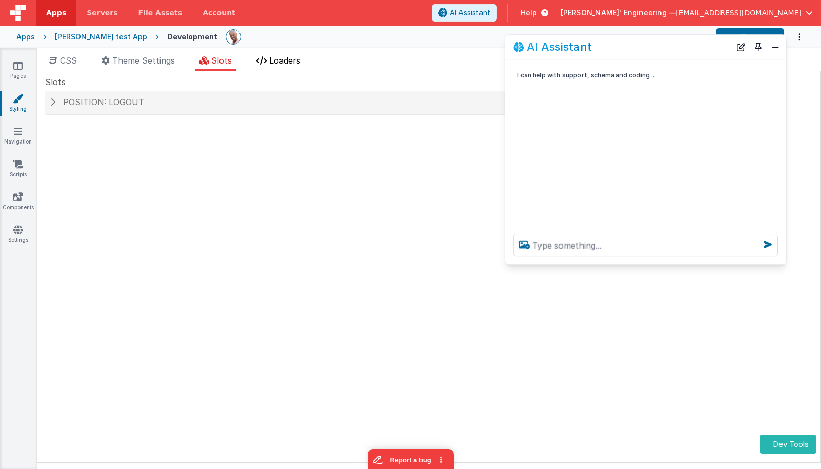
click at [264, 62] on icon at bounding box center [261, 60] width 10 height 8
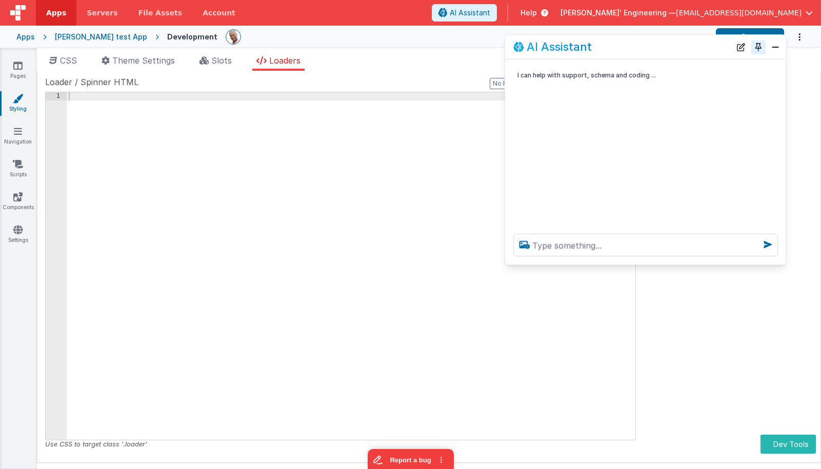
click at [759, 52] on button "Toggle Pin" at bounding box center [758, 47] width 14 height 14
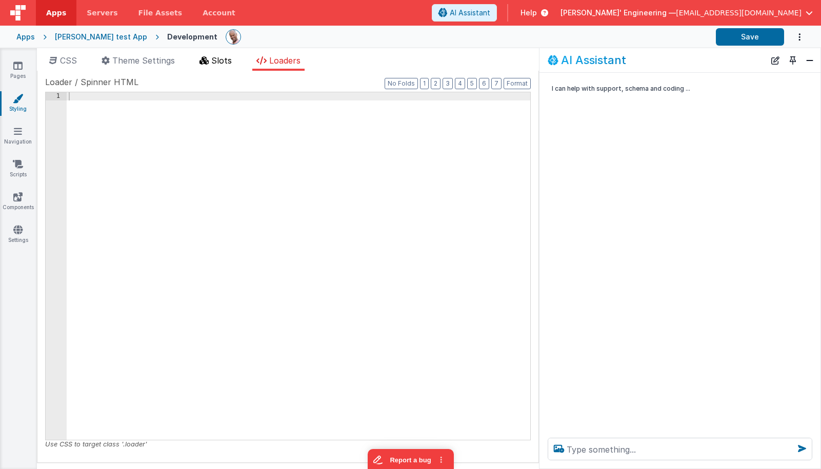
drag, startPoint x: 225, startPoint y: 61, endPoint x: 218, endPoint y: 62, distance: 7.2
click at [225, 61] on span "Slots" at bounding box center [221, 60] width 21 height 10
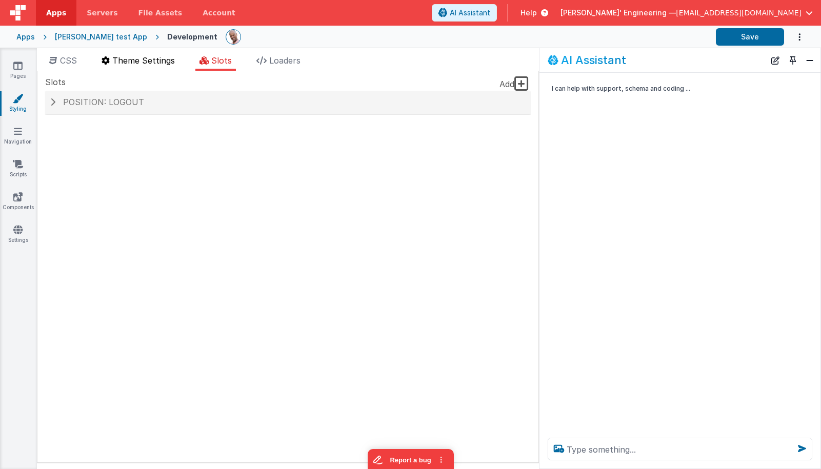
drag, startPoint x: 138, startPoint y: 59, endPoint x: 110, endPoint y: 62, distance: 28.4
click at [138, 59] on span "Theme Settings" at bounding box center [143, 60] width 63 height 10
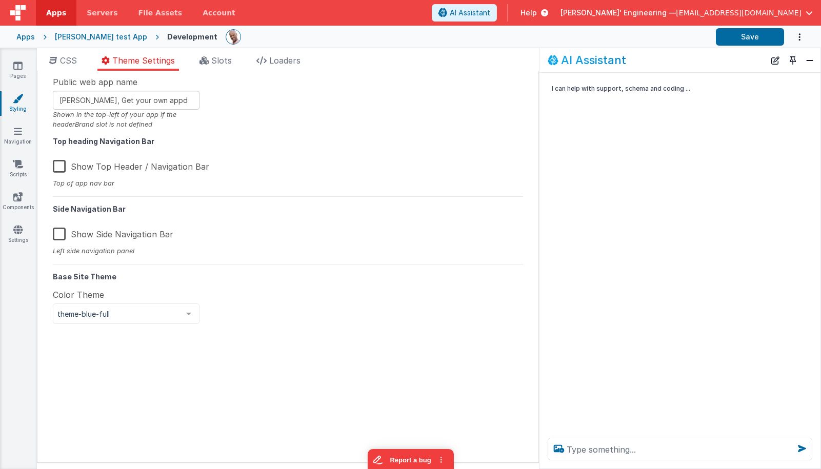
drag, startPoint x: 63, startPoint y: 64, endPoint x: 174, endPoint y: 75, distance: 111.3
click at [63, 64] on span "CSS" at bounding box center [68, 60] width 17 height 10
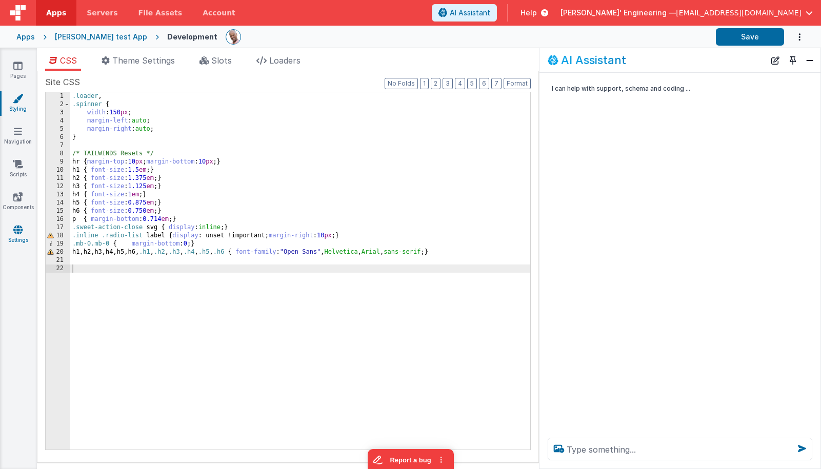
click at [16, 231] on icon at bounding box center [17, 230] width 9 height 10
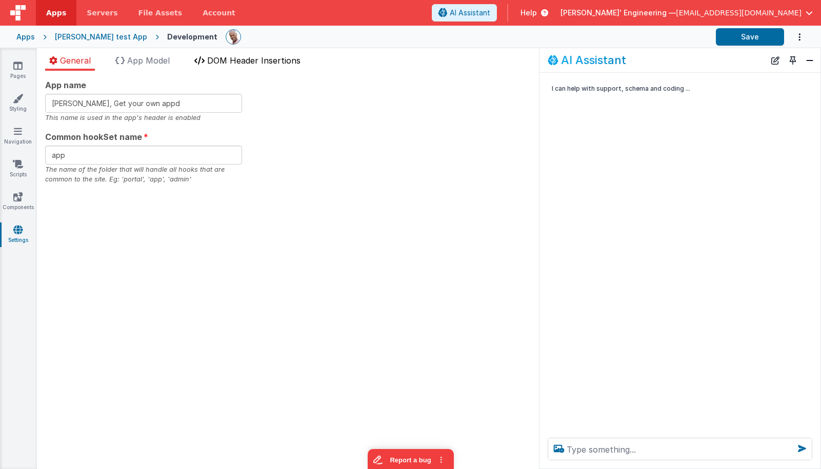
drag, startPoint x: 159, startPoint y: 61, endPoint x: 220, endPoint y: 61, distance: 60.5
click at [159, 61] on span "App Model" at bounding box center [148, 60] width 43 height 10
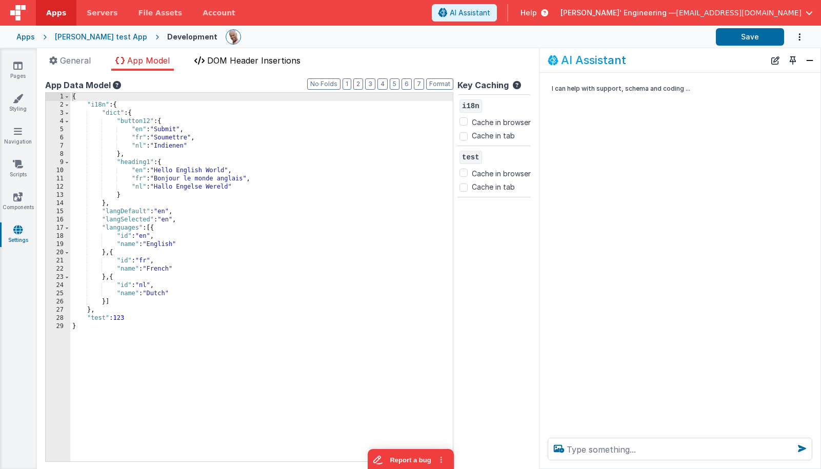
click at [239, 61] on span "DOM Header Insertions" at bounding box center [253, 60] width 93 height 10
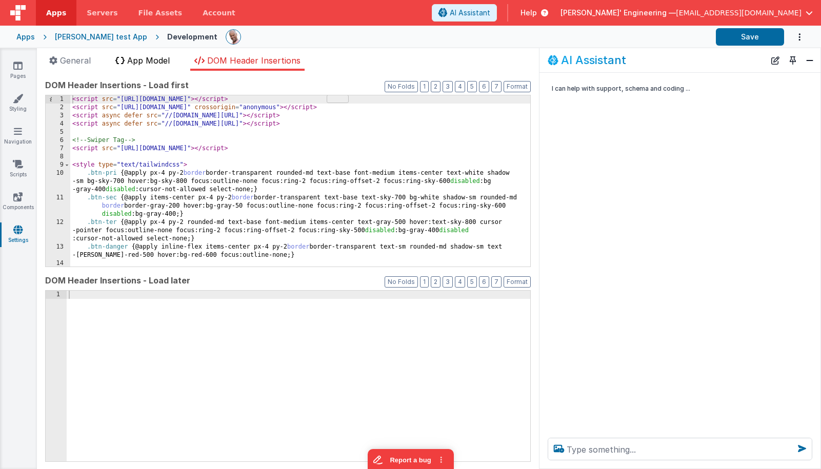
click at [164, 63] on span "App Model" at bounding box center [148, 60] width 43 height 10
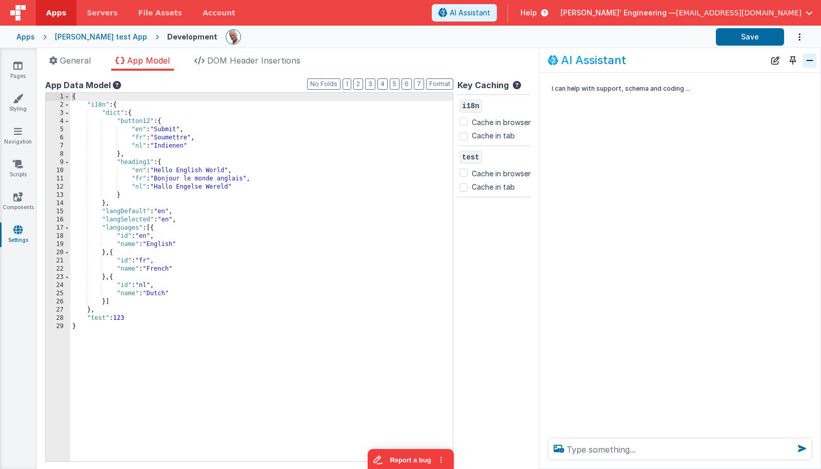
click at [811, 62] on button "Close" at bounding box center [809, 60] width 13 height 14
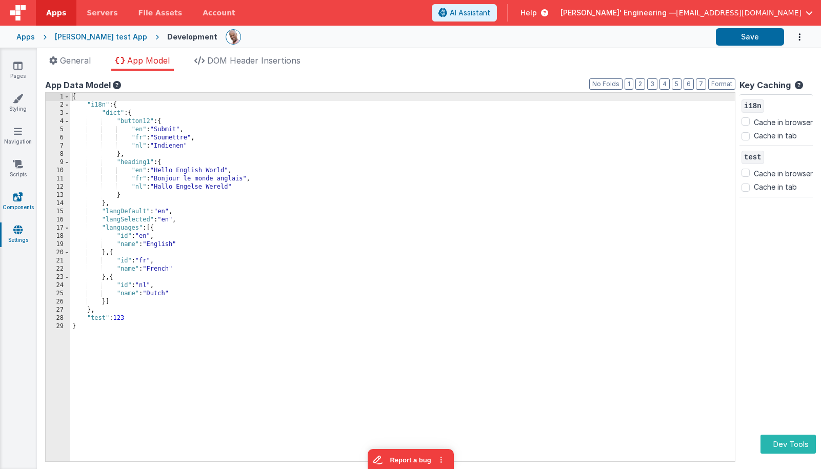
click at [9, 193] on link "Components" at bounding box center [17, 202] width 37 height 21
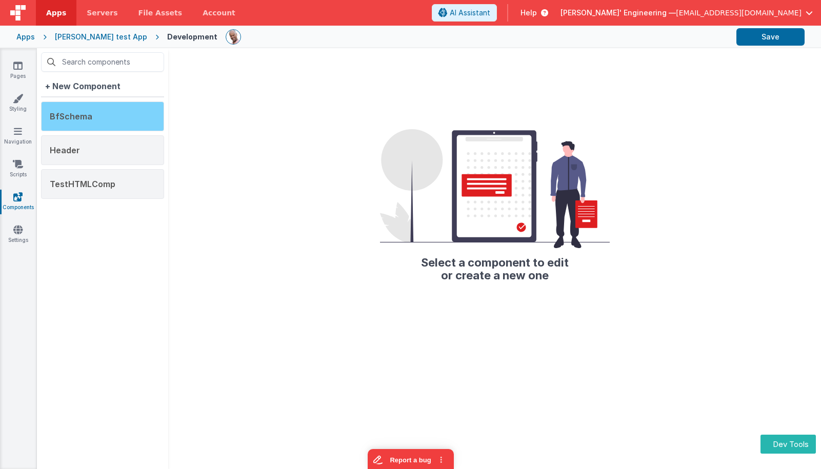
click at [111, 113] on div "BfSchema" at bounding box center [102, 116] width 123 height 30
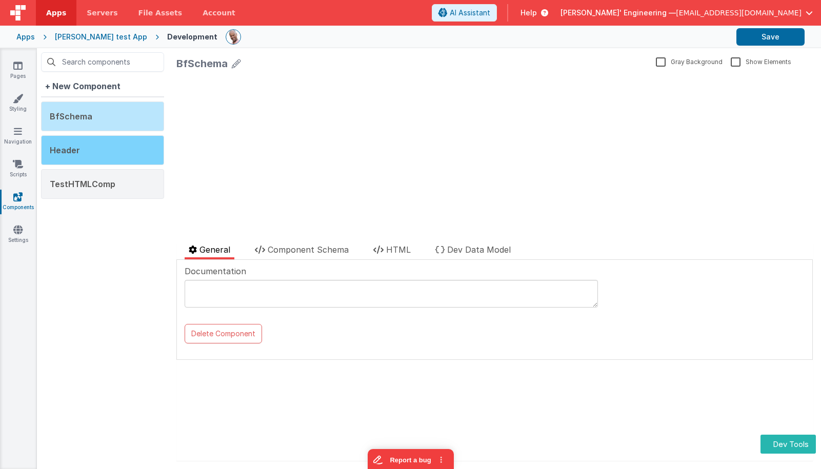
click at [110, 148] on div "Header" at bounding box center [102, 150] width 123 height 30
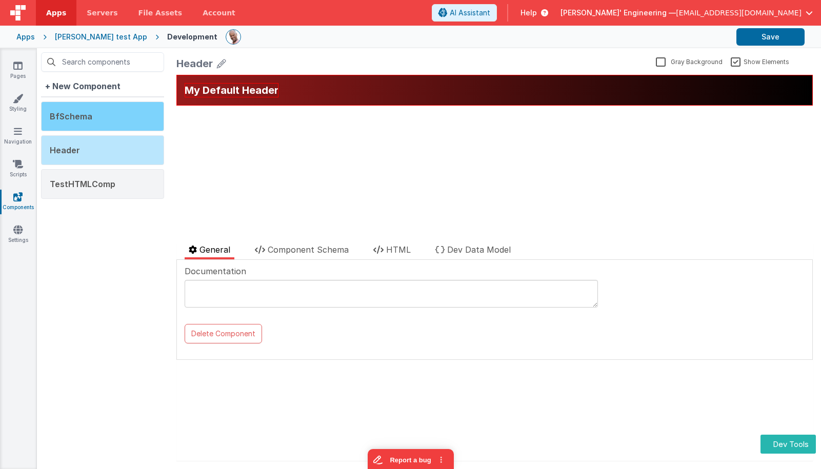
click at [110, 124] on div "BfSchema" at bounding box center [102, 116] width 123 height 30
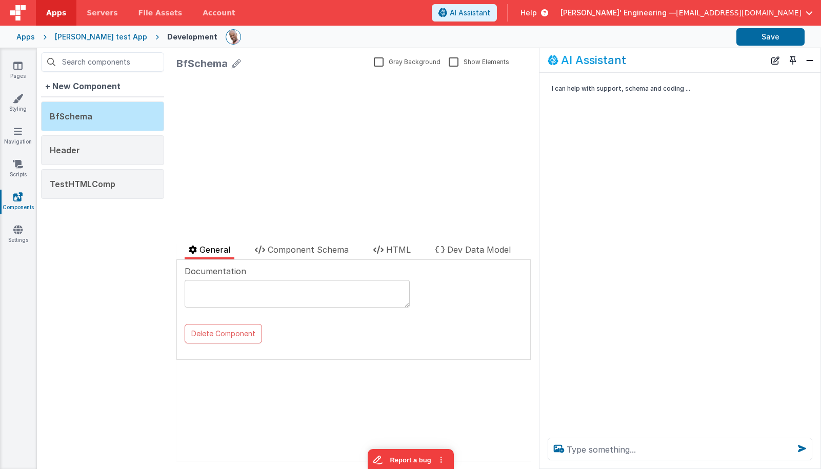
click at [792, 63] on button "Toggle Pin" at bounding box center [792, 60] width 14 height 14
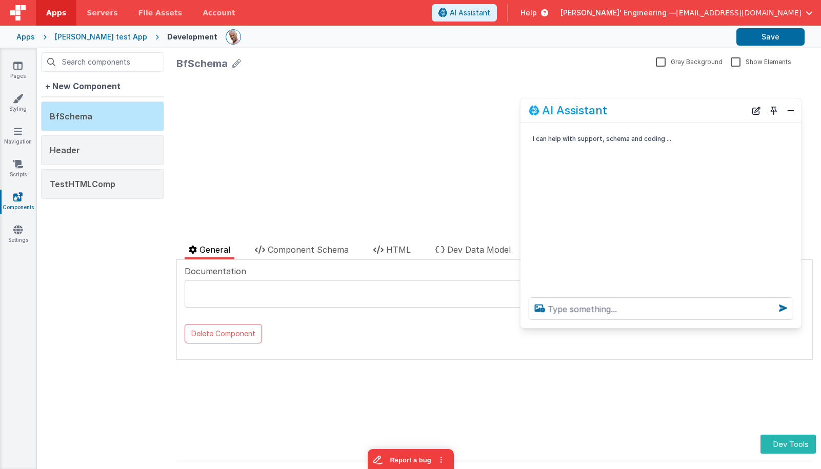
drag, startPoint x: 159, startPoint y: 247, endPoint x: 654, endPoint y: 117, distance: 510.9
click at [671, 116] on div "AI Assistant" at bounding box center [636, 111] width 217 height 12
click at [311, 249] on span "Component Schema" at bounding box center [308, 250] width 81 height 10
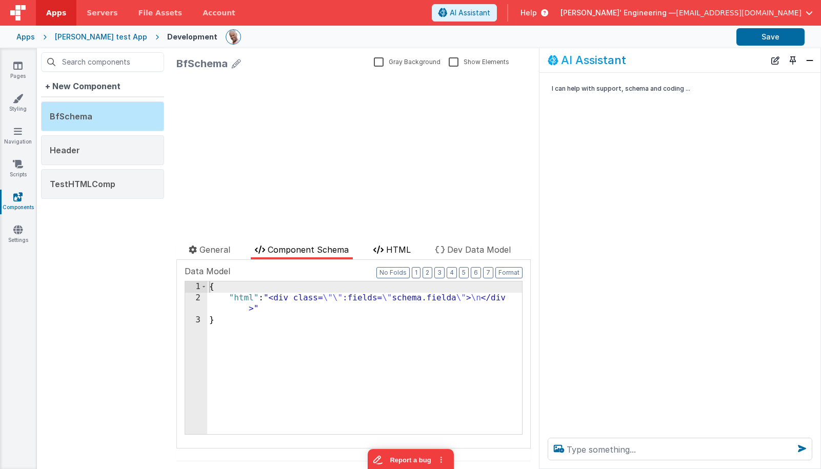
click at [383, 249] on icon at bounding box center [378, 250] width 10 height 8
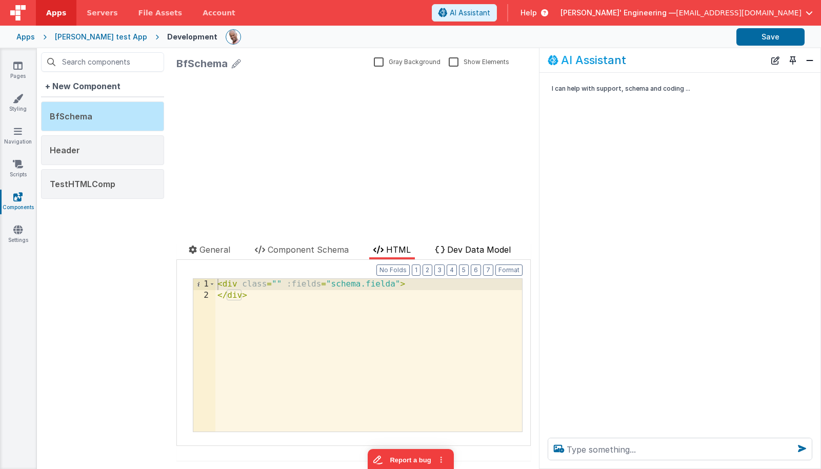
click at [483, 249] on span "Dev Data Model" at bounding box center [479, 250] width 64 height 10
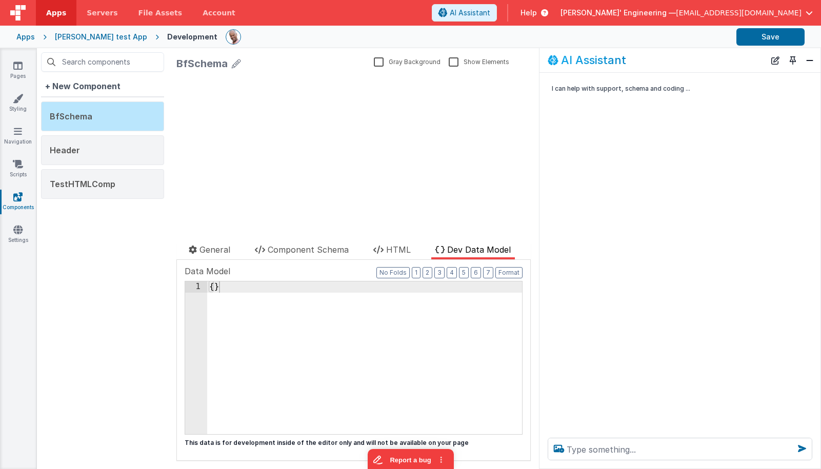
click at [804, 66] on section "Pages Styling Navigation Scripts Components Settings + New Component BfSchema H…" at bounding box center [410, 258] width 821 height 421
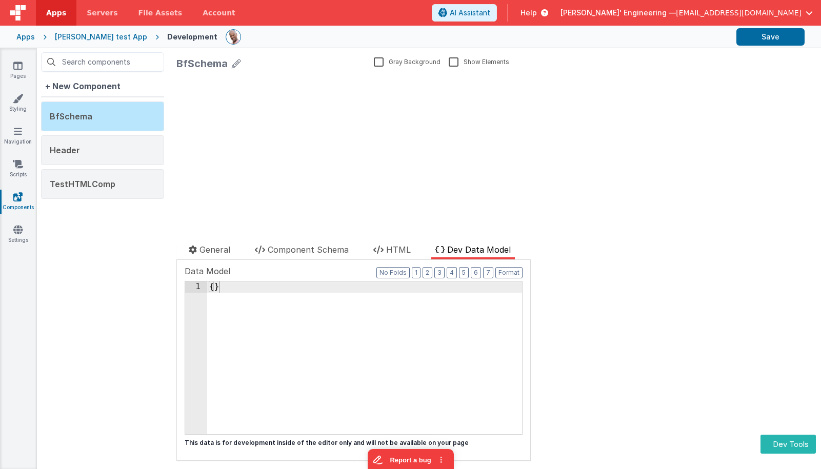
click at [807, 65] on section "Pages Styling Navigation Scripts Components Settings + New Component BfSchema H…" at bounding box center [410, 258] width 821 height 421
click at [126, 158] on div "Header" at bounding box center [102, 150] width 123 height 30
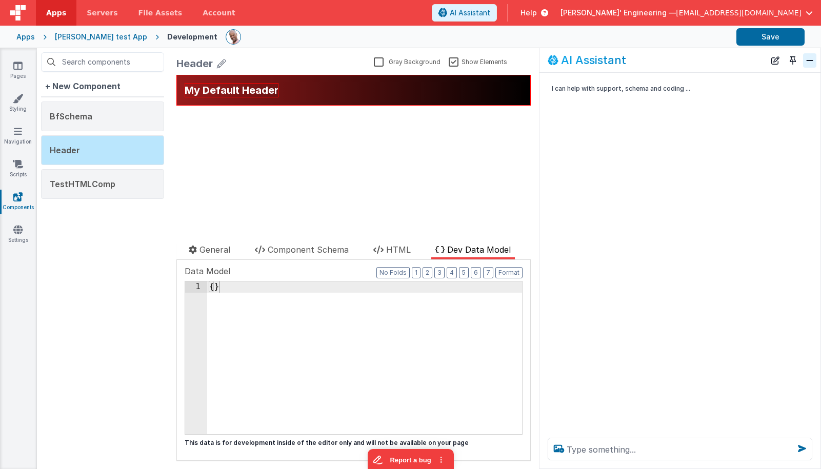
click at [814, 59] on button "Close" at bounding box center [809, 60] width 13 height 14
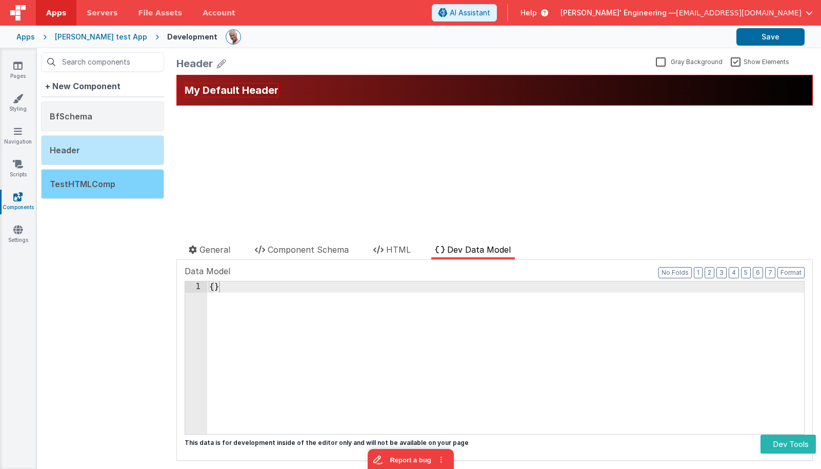
click at [85, 191] on div "TestHTMLComp" at bounding box center [102, 184] width 123 height 30
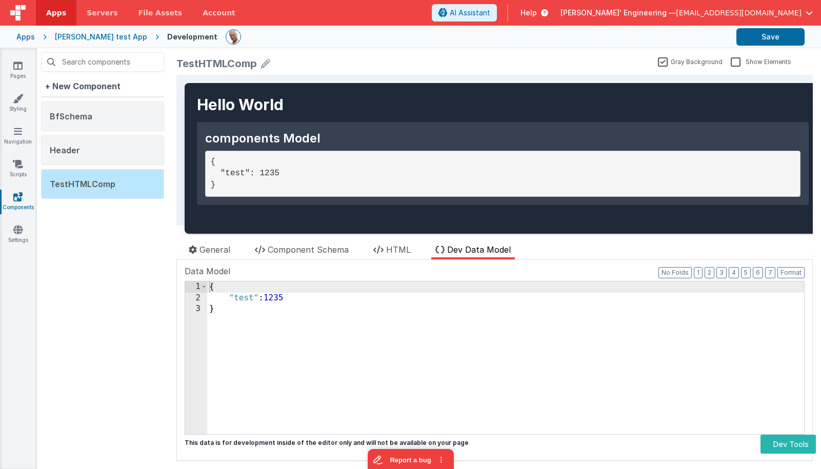
click at [85, 191] on div "TestHTMLComp" at bounding box center [102, 184] width 123 height 30
click at [114, 138] on div "Header" at bounding box center [102, 150] width 123 height 30
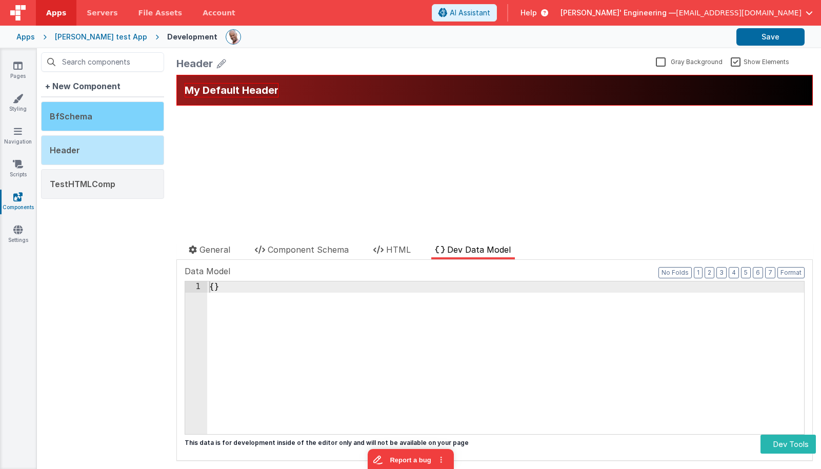
click at [119, 119] on div "BfSchema" at bounding box center [102, 116] width 123 height 30
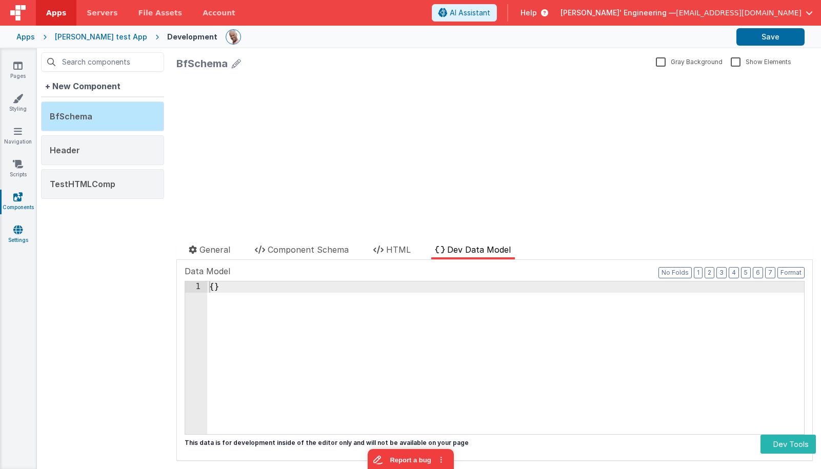
click at [16, 228] on icon at bounding box center [17, 230] width 9 height 10
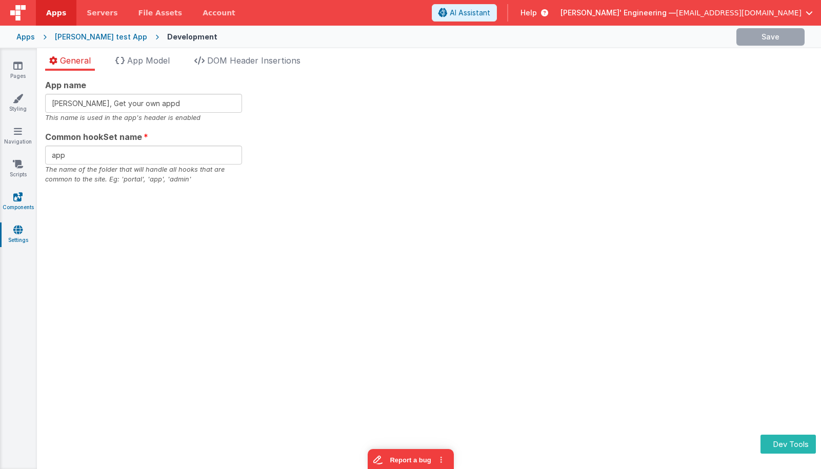
click at [19, 199] on icon at bounding box center [17, 197] width 9 height 10
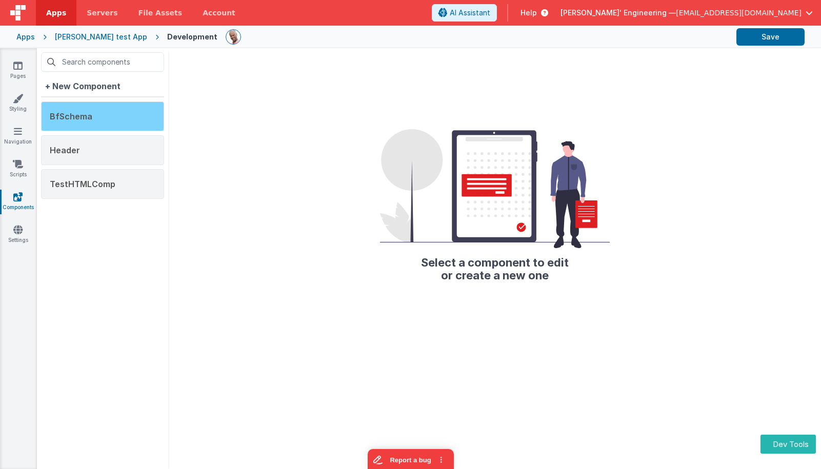
click at [136, 106] on div "BfSchema" at bounding box center [102, 116] width 123 height 30
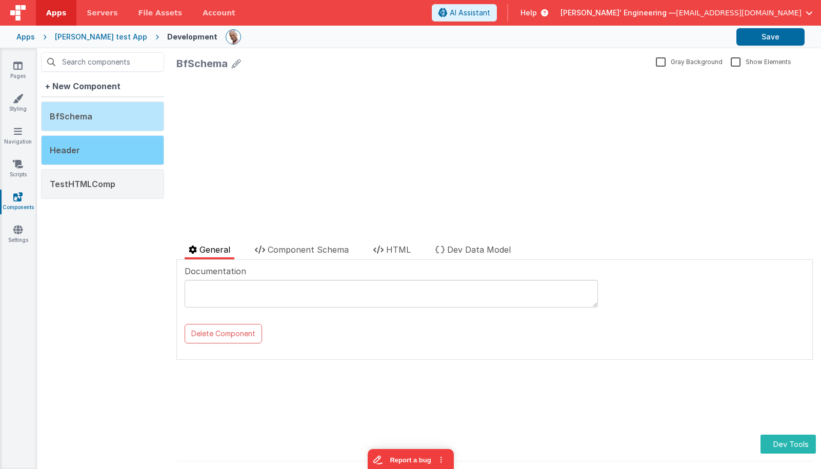
click at [135, 163] on div "Header" at bounding box center [102, 150] width 123 height 30
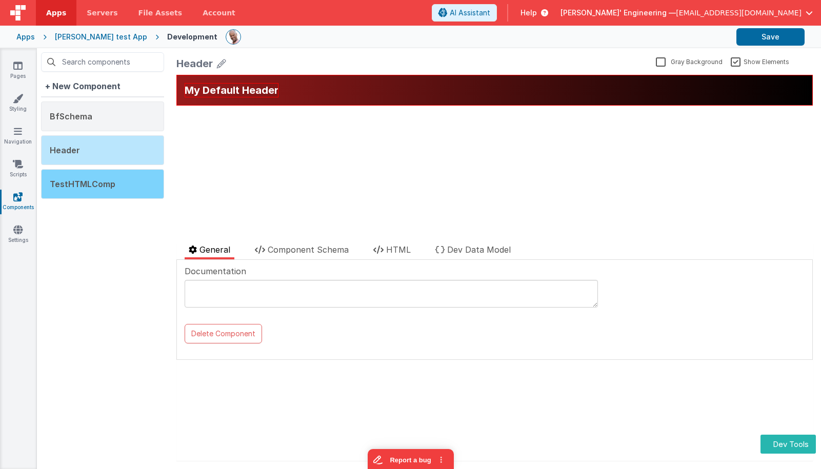
click at [131, 186] on div "TestHTMLComp" at bounding box center [102, 184] width 123 height 30
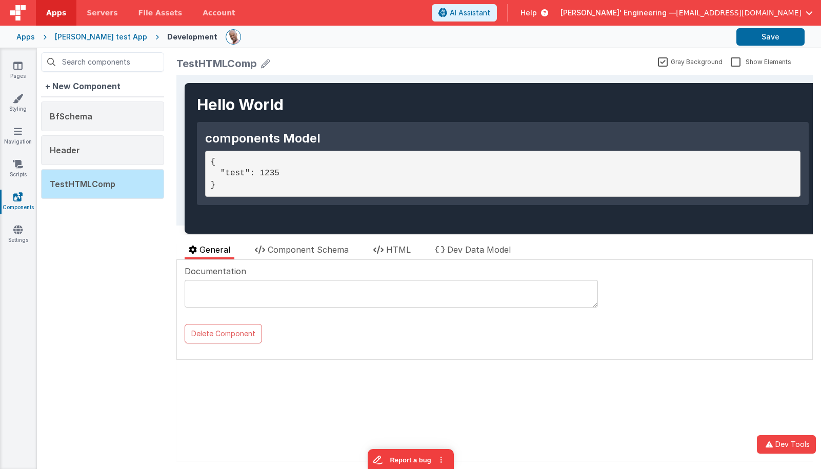
click at [275, 184] on pre "{ "test": 1235 }" at bounding box center [502, 174] width 595 height 46
click at [15, 174] on link "Scripts" at bounding box center [17, 169] width 37 height 21
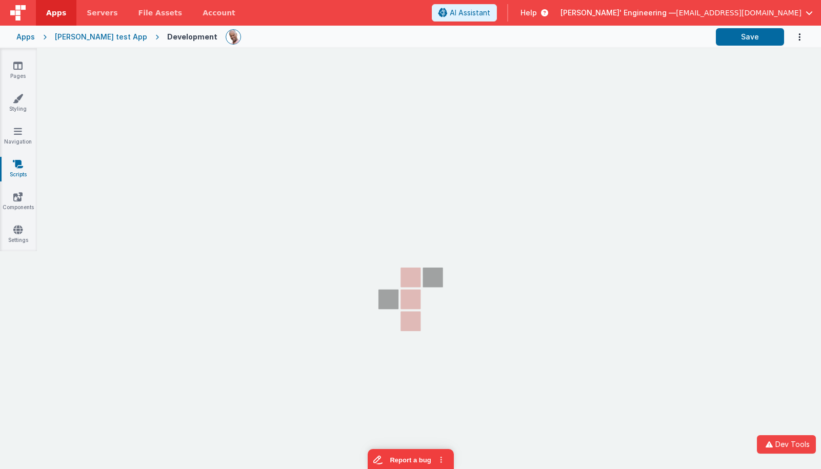
click at [258, 181] on section "Pages Styling Navigation Scripts Components Settings" at bounding box center [410, 267] width 821 height 438
click at [18, 135] on icon at bounding box center [18, 131] width 8 height 10
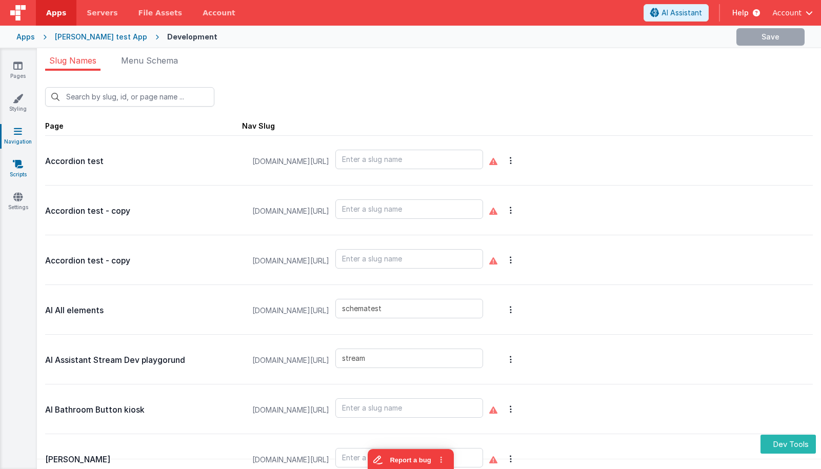
click at [18, 167] on icon at bounding box center [18, 164] width 10 height 10
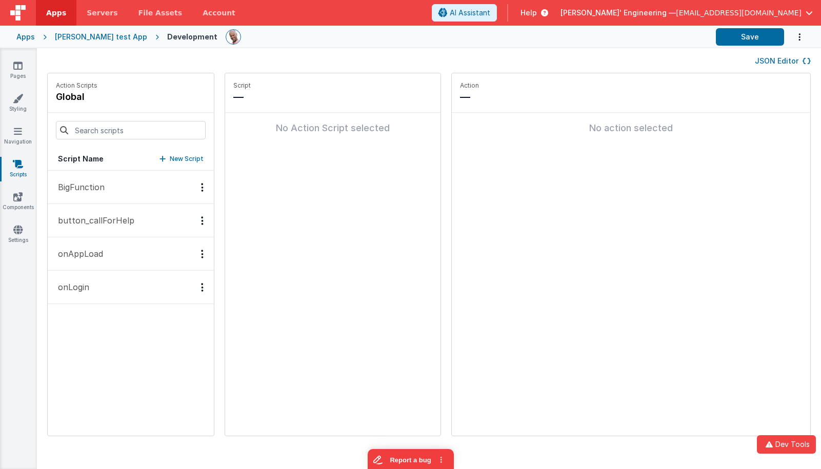
click at [129, 187] on button "BigFunction" at bounding box center [131, 187] width 166 height 33
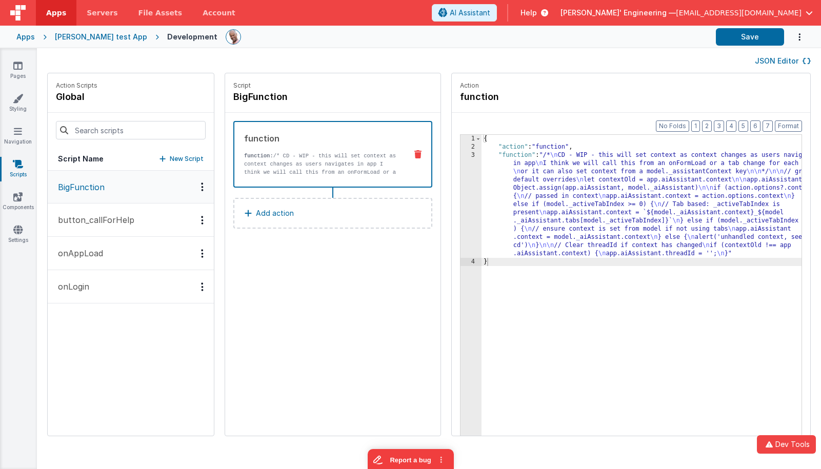
click at [128, 218] on p "button_callForHelp" at bounding box center [93, 220] width 83 height 12
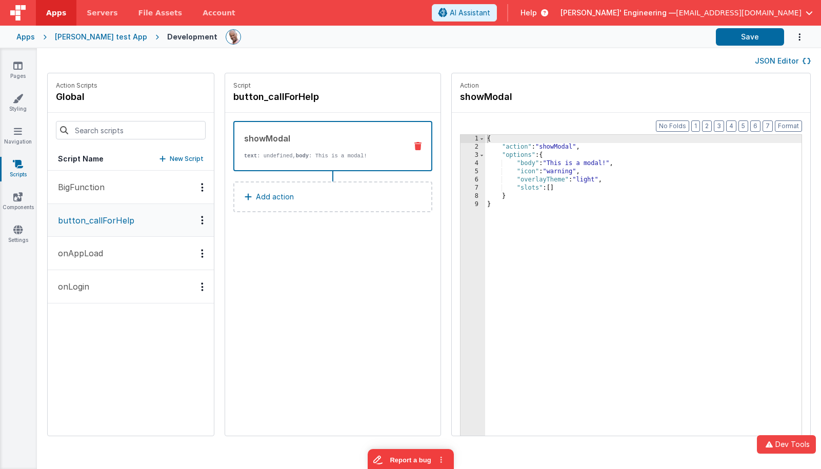
click at [120, 245] on button "onAppLoad" at bounding box center [131, 253] width 166 height 33
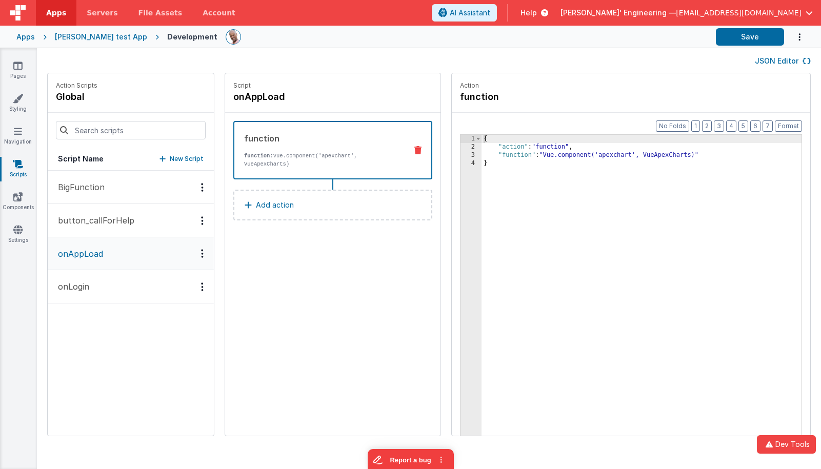
click at [118, 295] on button "onLogin" at bounding box center [131, 286] width 166 height 33
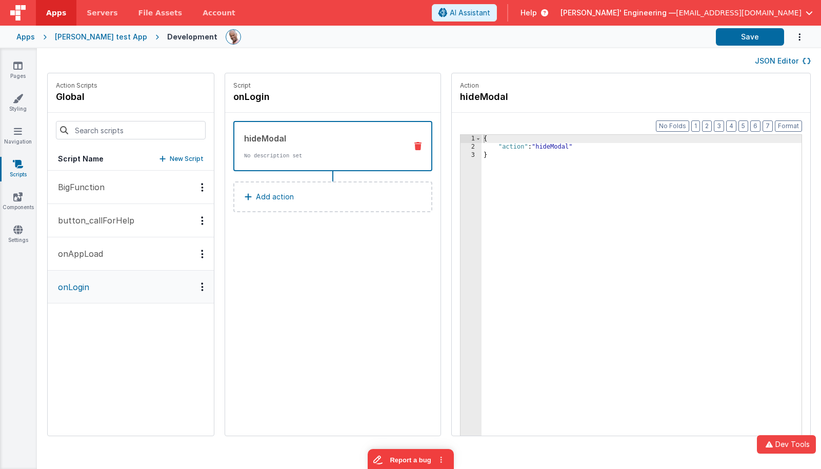
click at [130, 254] on button "onAppLoad" at bounding box center [131, 253] width 166 height 33
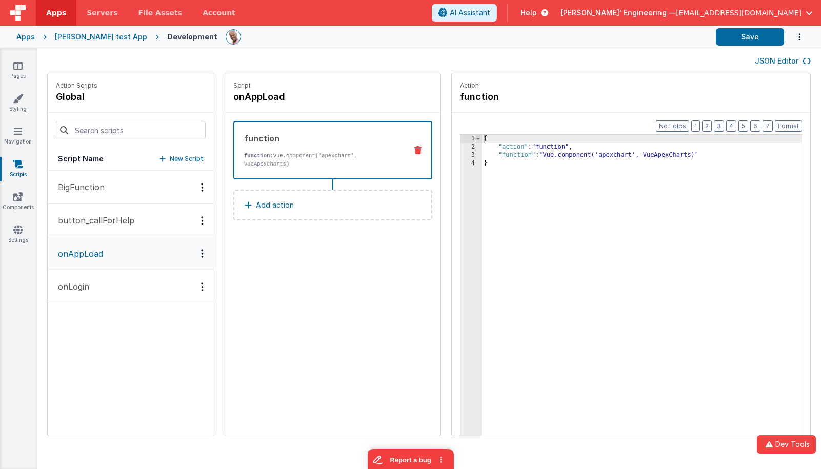
click at [135, 221] on button "button_callForHelp" at bounding box center [131, 220] width 166 height 33
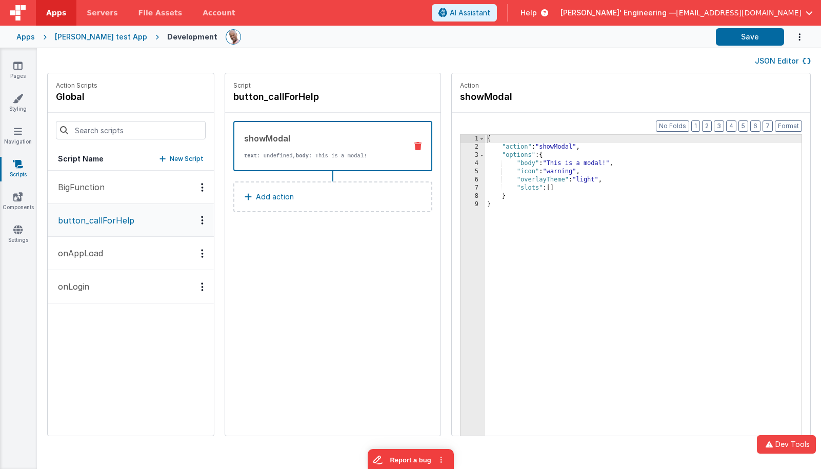
click at [130, 189] on button "BigFunction" at bounding box center [131, 187] width 166 height 33
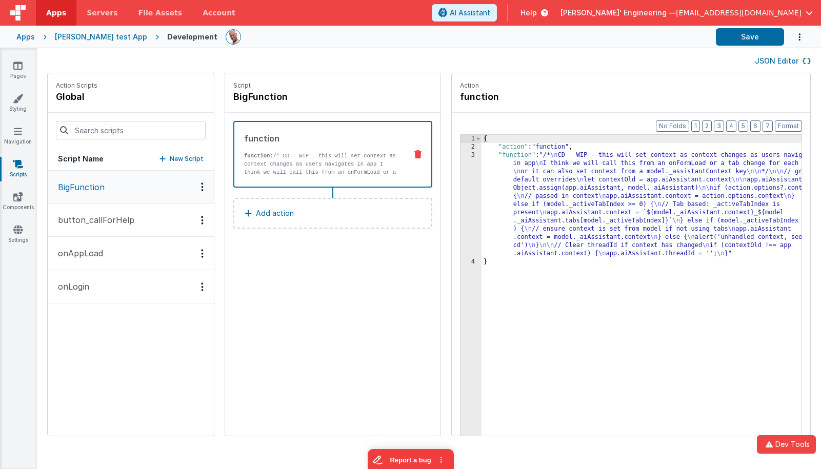
click at [124, 217] on p "button_callForHelp" at bounding box center [93, 220] width 83 height 12
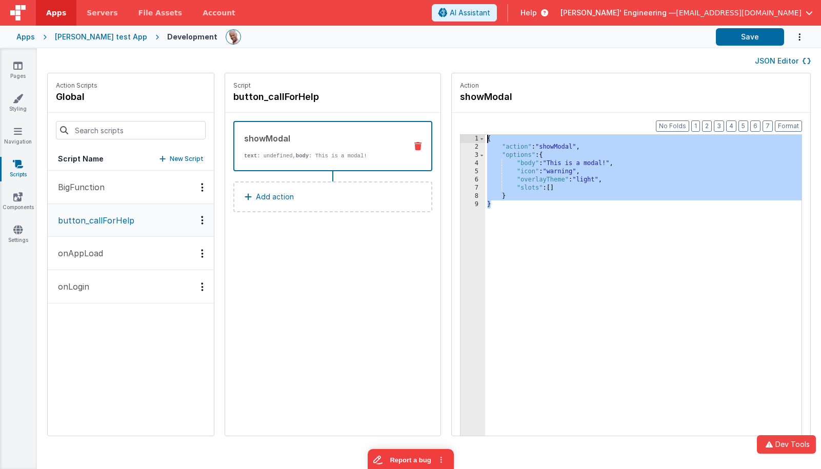
drag, startPoint x: 463, startPoint y: 125, endPoint x: 439, endPoint y: 105, distance: 30.9
click at [452, 105] on fieldset "Action showModal Format 7 6 5 4 3 2 1 No Folds 1 2 3 4 5 6 7 8 9 { "action" : "…" at bounding box center [631, 254] width 358 height 362
click at [573, 177] on div "{ "action" : "showModal" , "options" : { "body" : "This is a modal!" , "icon" :…" at bounding box center [658, 309] width 347 height 349
drag, startPoint x: 498, startPoint y: 255, endPoint x: 445, endPoint y: 132, distance: 133.9
click at [452, 132] on div "Format 7 6 5 4 3 2 1 No Folds 1 2 3 4 5 6 7 8 9 { "action" : "showModal" , "opt…" at bounding box center [631, 294] width 358 height 362
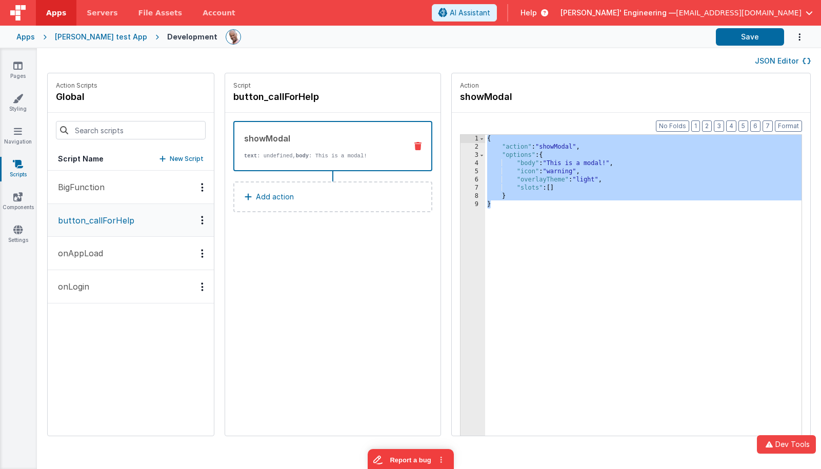
click at [107, 258] on button "onAppLoad" at bounding box center [131, 253] width 166 height 33
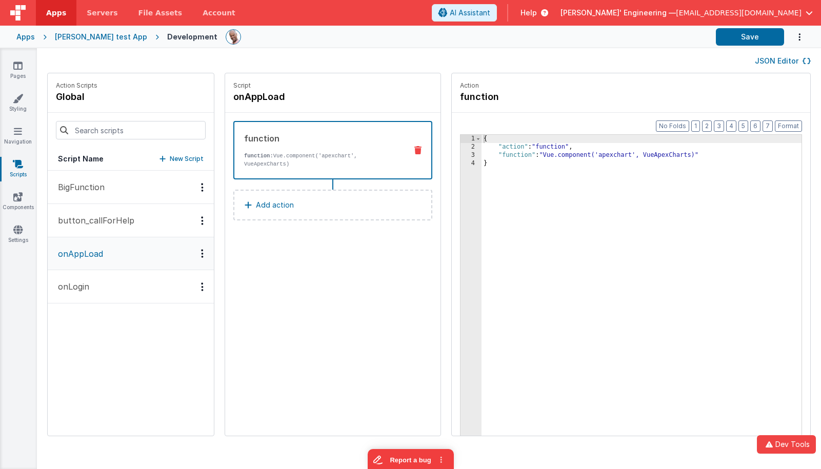
click at [116, 278] on button "onLogin" at bounding box center [131, 286] width 166 height 33
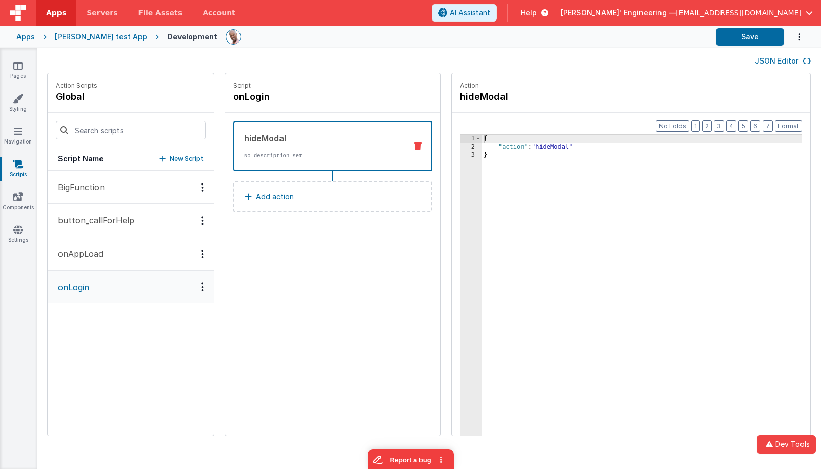
click at [114, 253] on button "onAppLoad" at bounding box center [131, 253] width 166 height 33
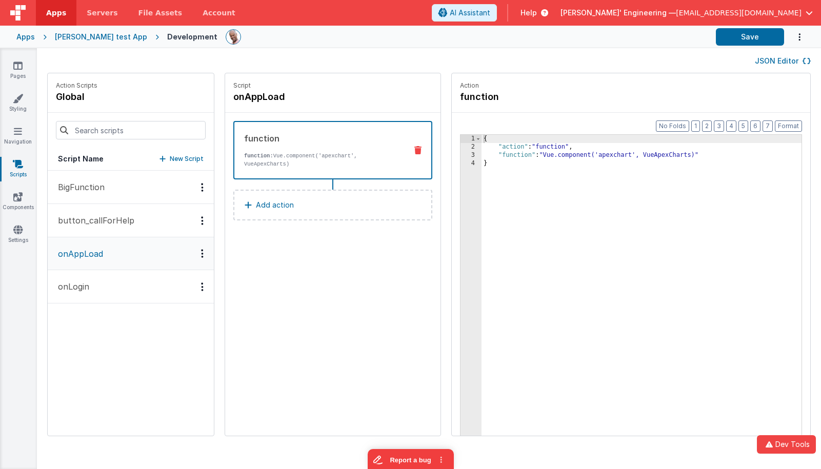
click at [109, 217] on p "button_callForHelp" at bounding box center [93, 220] width 83 height 12
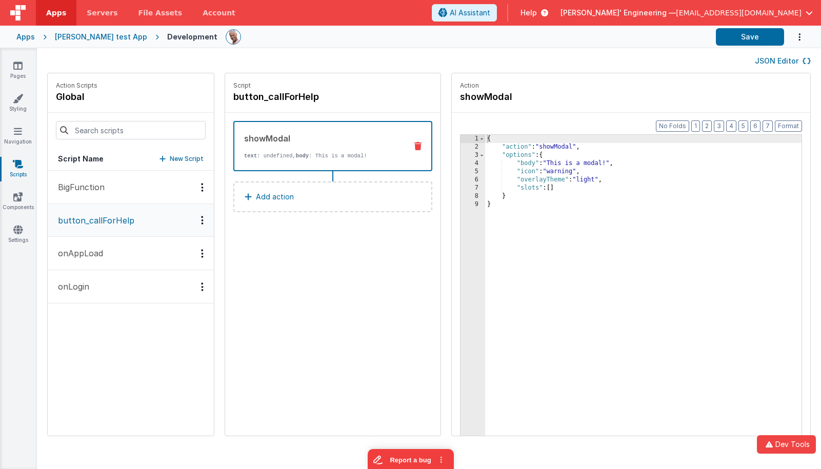
click at [111, 178] on button "BigFunction" at bounding box center [131, 187] width 166 height 33
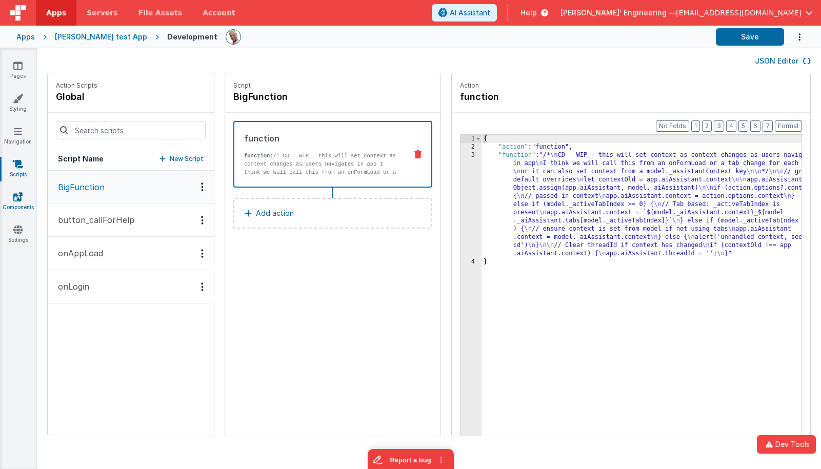
click at [23, 198] on link "Components" at bounding box center [17, 202] width 37 height 21
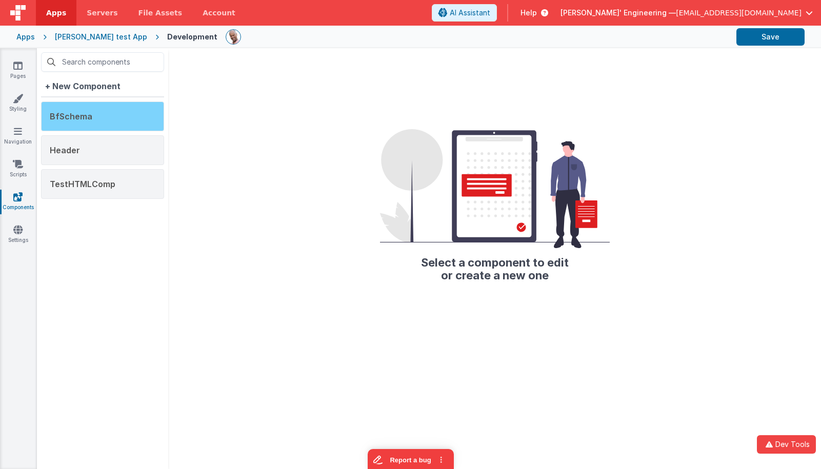
click at [93, 115] on div "BfSchema" at bounding box center [102, 116] width 123 height 30
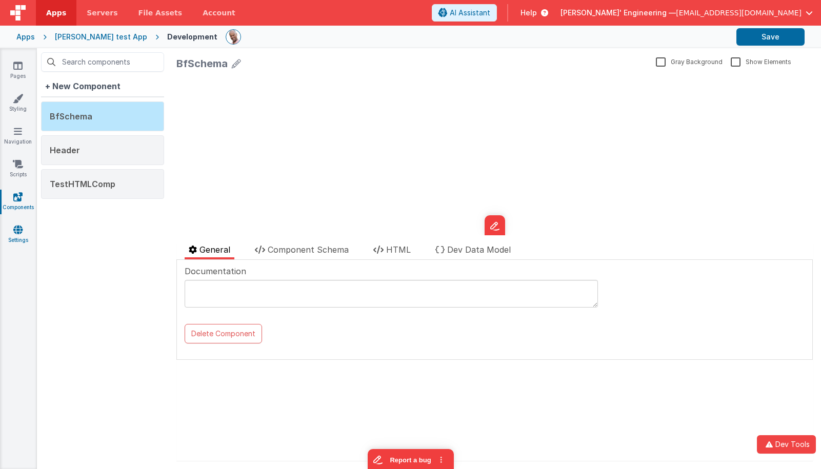
click at [18, 235] on link "Settings" at bounding box center [17, 235] width 37 height 21
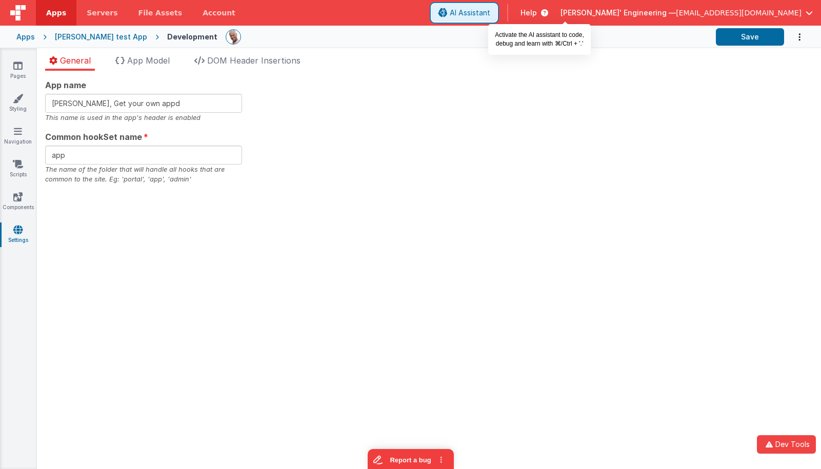
click at [490, 9] on span "AI Assistant" at bounding box center [470, 13] width 40 height 10
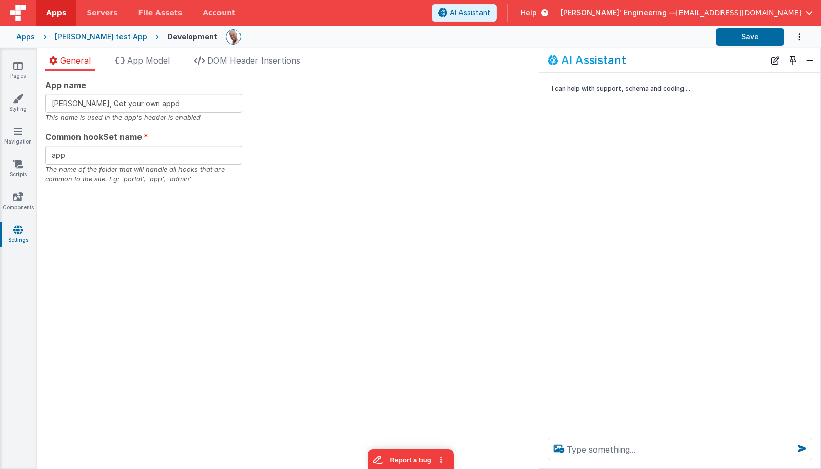
click at [787, 66] on button "Toggle Pin" at bounding box center [792, 60] width 14 height 14
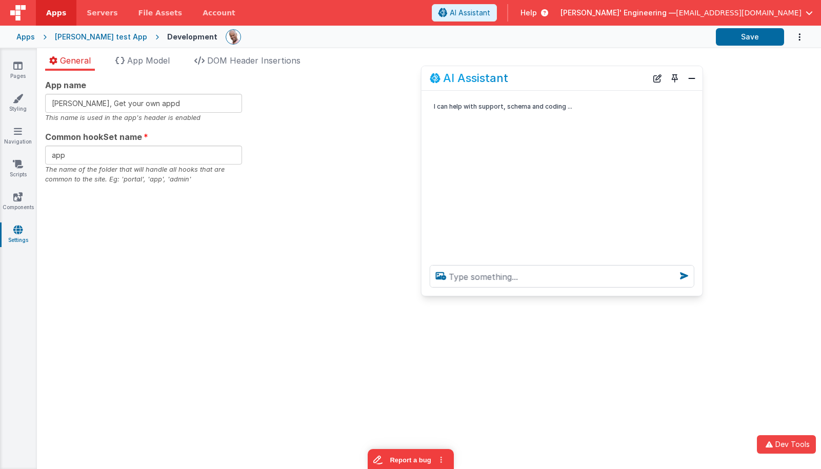
drag, startPoint x: 168, startPoint y: 248, endPoint x: 542, endPoint y: 303, distance: 378.3
click at [580, 83] on div "AI Assistant" at bounding box center [538, 78] width 217 height 12
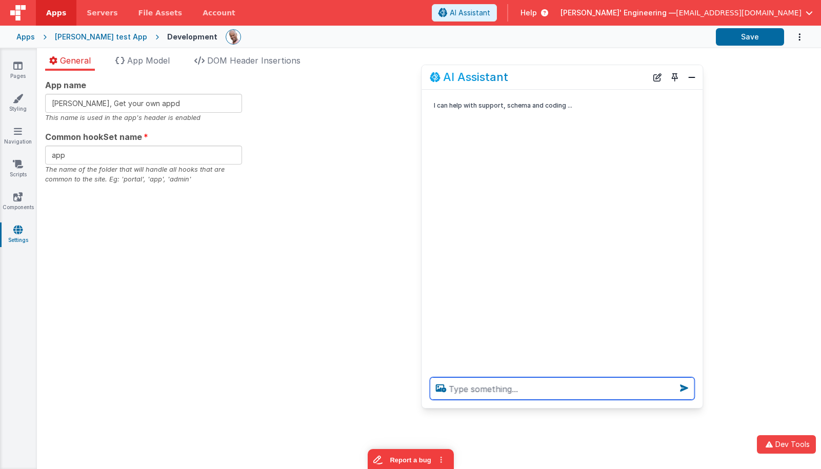
drag, startPoint x: 474, startPoint y: 361, endPoint x: 473, endPoint y: 404, distance: 43.1
click at [473, 404] on div at bounding box center [561, 388] width 281 height 39
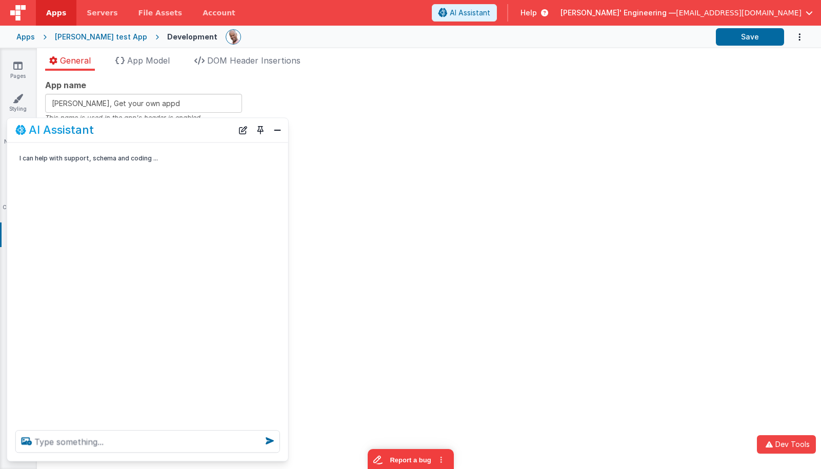
drag, startPoint x: 556, startPoint y: 85, endPoint x: 144, endPoint y: 139, distance: 415.2
click at [144, 139] on div "AI Assistant" at bounding box center [147, 130] width 281 height 24
click at [512, 164] on div "App name Charles GUI, Get your own appd This name is used in the app's header i…" at bounding box center [428, 132] width 767 height 106
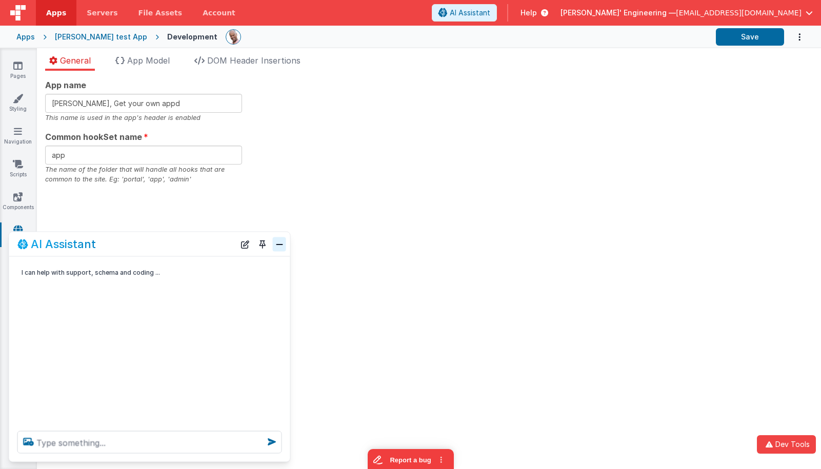
click at [279, 249] on button "Close" at bounding box center [279, 244] width 13 height 14
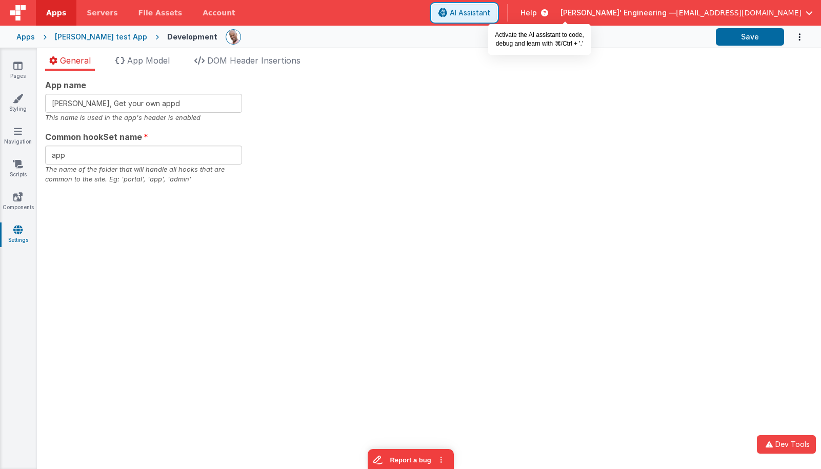
drag, startPoint x: 576, startPoint y: 8, endPoint x: 571, endPoint y: 13, distance: 7.2
click at [490, 8] on span "AI Assistant" at bounding box center [470, 13] width 40 height 10
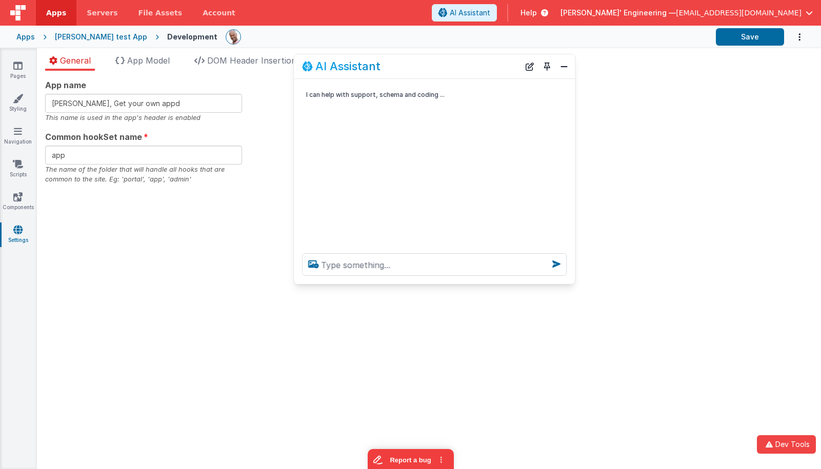
drag, startPoint x: 159, startPoint y: 245, endPoint x: 475, endPoint y: 157, distance: 327.2
click at [444, 67] on div "AI Assistant" at bounding box center [410, 66] width 217 height 12
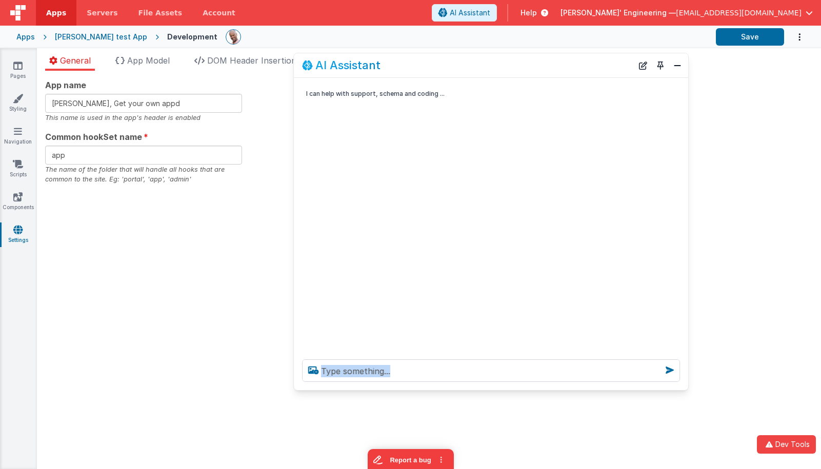
drag, startPoint x: 676, startPoint y: 383, endPoint x: 571, endPoint y: 388, distance: 105.7
click at [684, 386] on div at bounding box center [491, 370] width 394 height 39
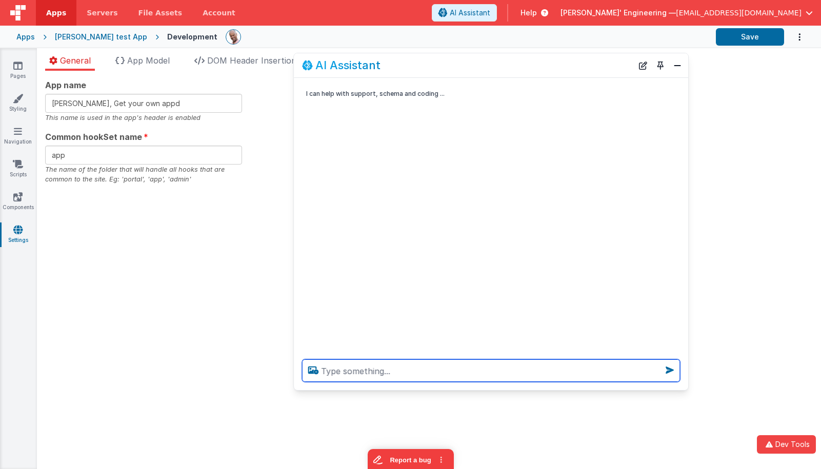
click at [557, 381] on textarea at bounding box center [491, 370] width 378 height 23
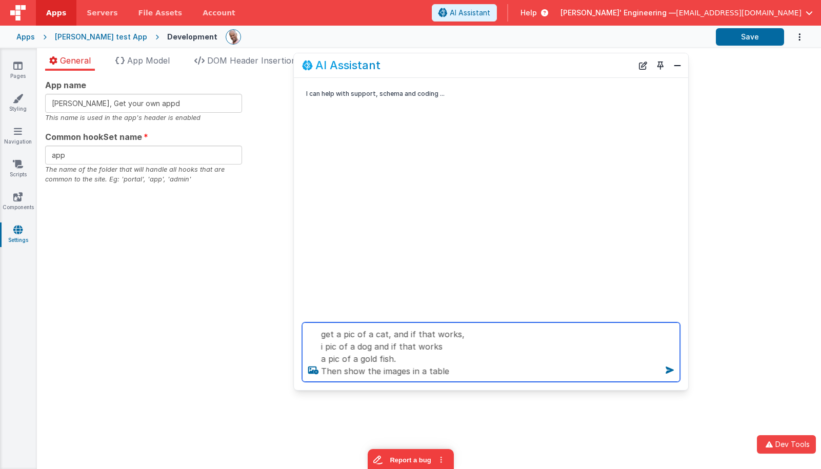
type textarea "get a pic of a cat, and if that works, i pic of a dog and if that works a pic o…"
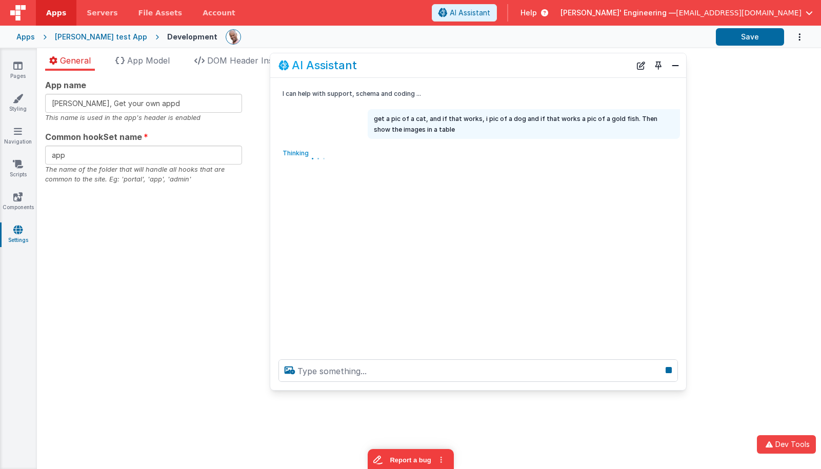
drag, startPoint x: 295, startPoint y: 146, endPoint x: 273, endPoint y: 144, distance: 21.6
click at [273, 144] on div "I can help with support, schema and coding ... get a pic of a cat, and if that …" at bounding box center [478, 214] width 416 height 273
drag, startPoint x: 274, startPoint y: 134, endPoint x: 258, endPoint y: 133, distance: 15.4
click at [258, 133] on div "get a pic of a cat, and if that works, i pic of a dog and if that works a pic o…" at bounding box center [466, 124] width 426 height 30
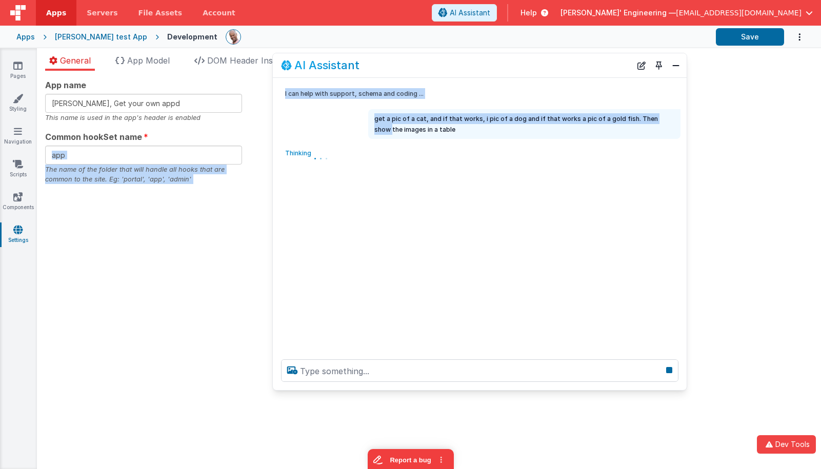
drag, startPoint x: 255, startPoint y: 133, endPoint x: 272, endPoint y: 130, distance: 17.6
click at [273, 130] on div "get a pic of a cat, and if that works, i pic of a dog and if that works a pic o…" at bounding box center [477, 124] width 408 height 30
click at [22, 35] on div "Apps" at bounding box center [25, 37] width 18 height 10
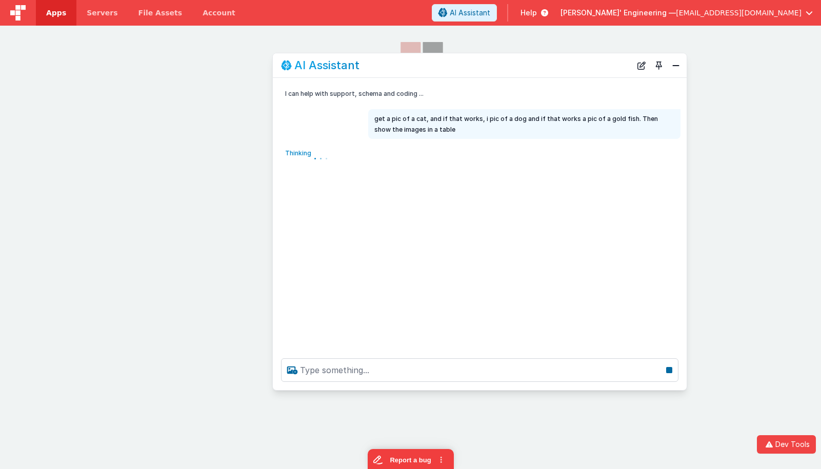
drag, startPoint x: 401, startPoint y: 65, endPoint x: 453, endPoint y: 63, distance: 51.8
click at [453, 63] on div "AI Assistant" at bounding box center [456, 65] width 350 height 12
drag, startPoint x: 451, startPoint y: 64, endPoint x: 510, endPoint y: 66, distance: 59.5
click at [511, 63] on div "AI Assistant" at bounding box center [456, 65] width 350 height 12
click at [642, 65] on button "New Chat" at bounding box center [641, 65] width 14 height 14
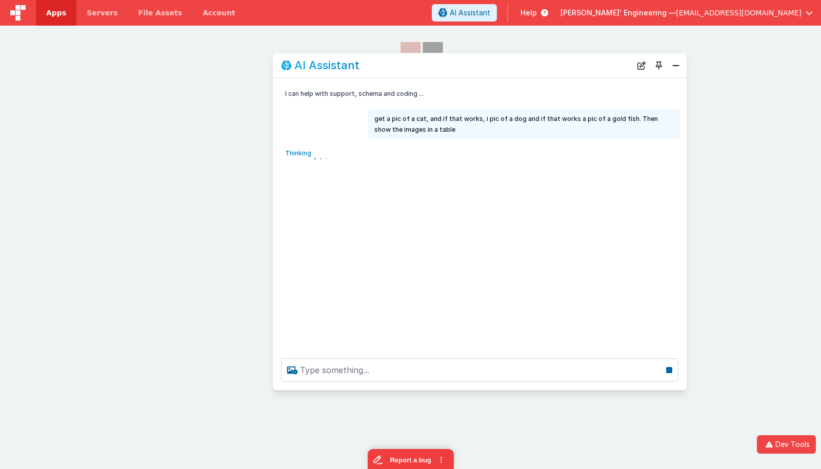
drag, startPoint x: 678, startPoint y: 66, endPoint x: 650, endPoint y: 66, distance: 27.7
click at [678, 66] on button "Close" at bounding box center [675, 65] width 13 height 14
click at [122, 25] on div "Apps Servers File Assets Account Some FUTURE Slot AI Assistant Help Delfs' Engi…" at bounding box center [410, 234] width 821 height 469
click at [676, 65] on button "Close" at bounding box center [675, 65] width 13 height 14
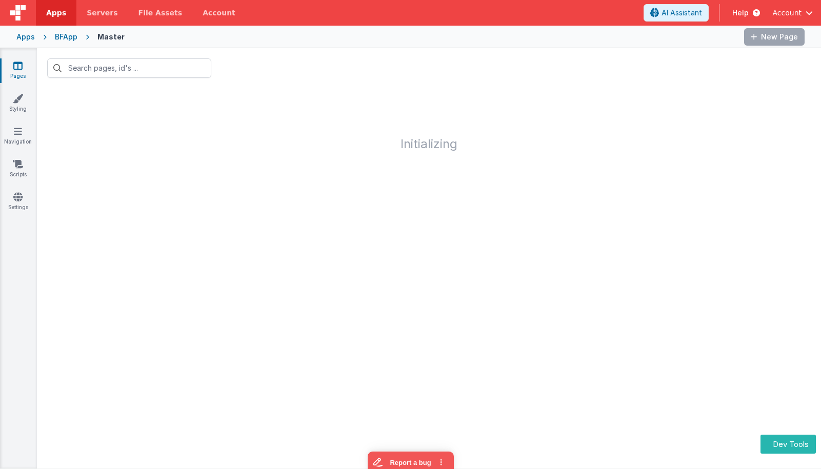
click at [17, 72] on link "Pages" at bounding box center [17, 70] width 37 height 21
click at [13, 63] on icon at bounding box center [17, 65] width 9 height 10
click at [87, 67] on input "text" at bounding box center [129, 67] width 164 height 19
